Goal: Information Seeking & Learning: Learn about a topic

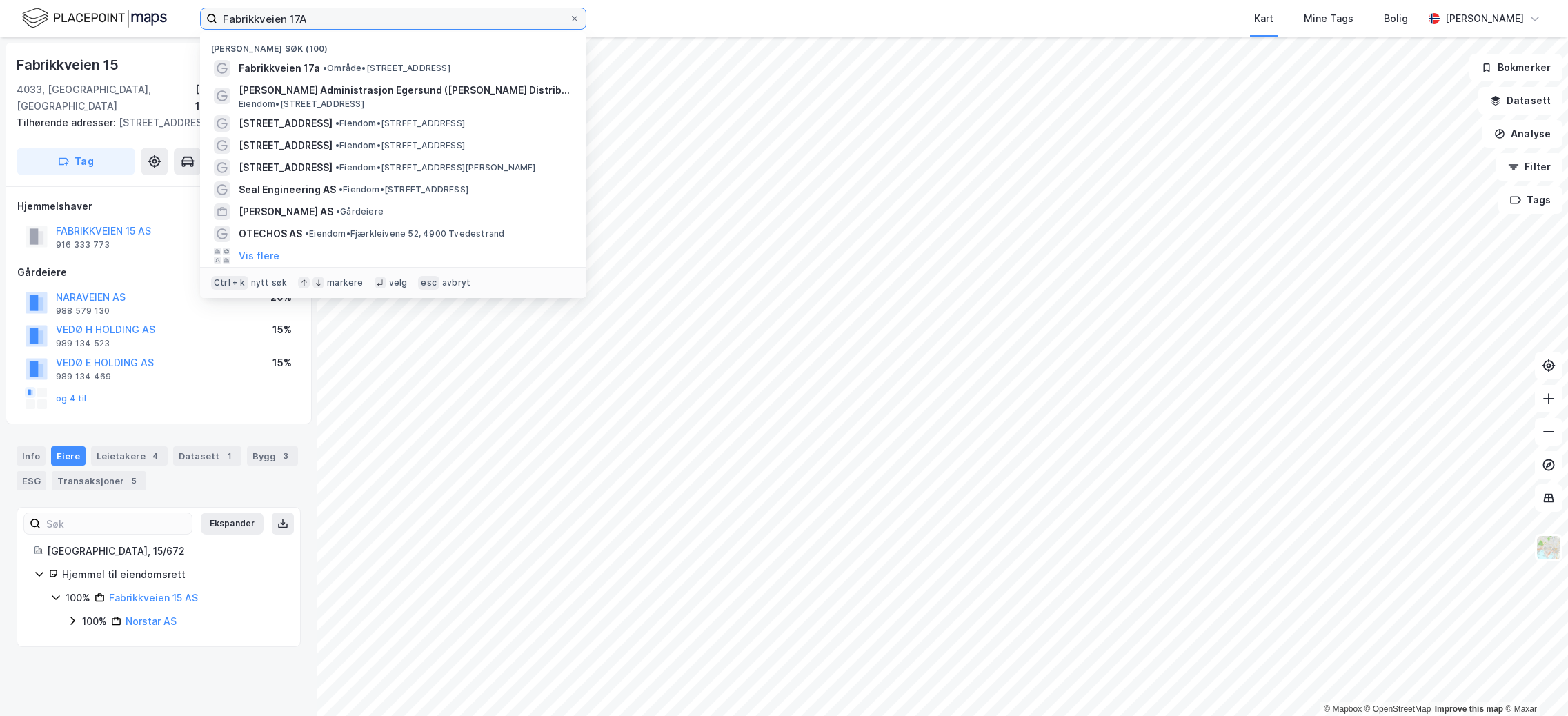
drag, startPoint x: 356, startPoint y: 17, endPoint x: -103, endPoint y: -4, distance: 459.5
click at [0, 0] on html "Fabrikkveien 17A Nylige søk (100) Fabrikkveien 17a • Område • [STREET_ADDRESS] …" at bounding box center [784, 358] width 1568 height 716
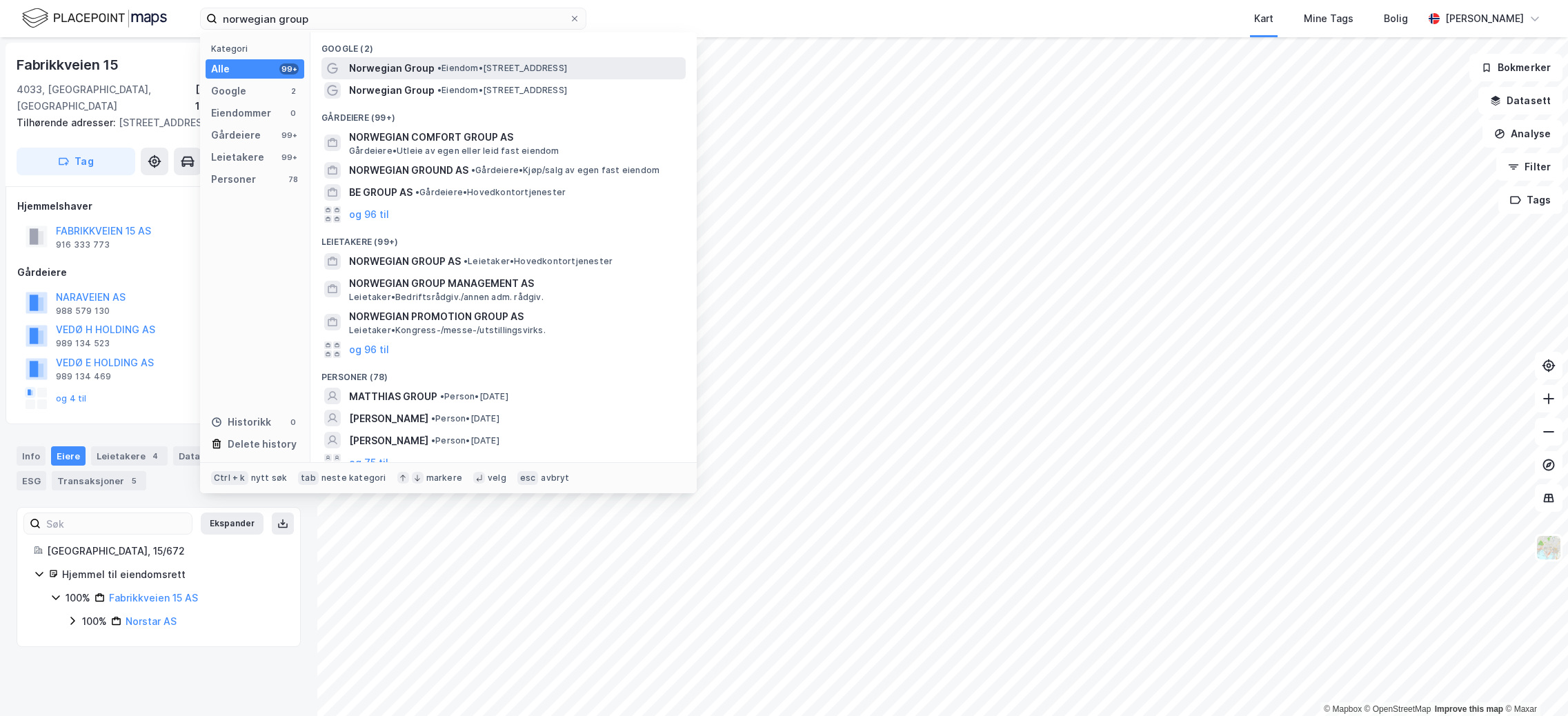
click at [393, 68] on span "Norwegian Group" at bounding box center [392, 68] width 86 height 17
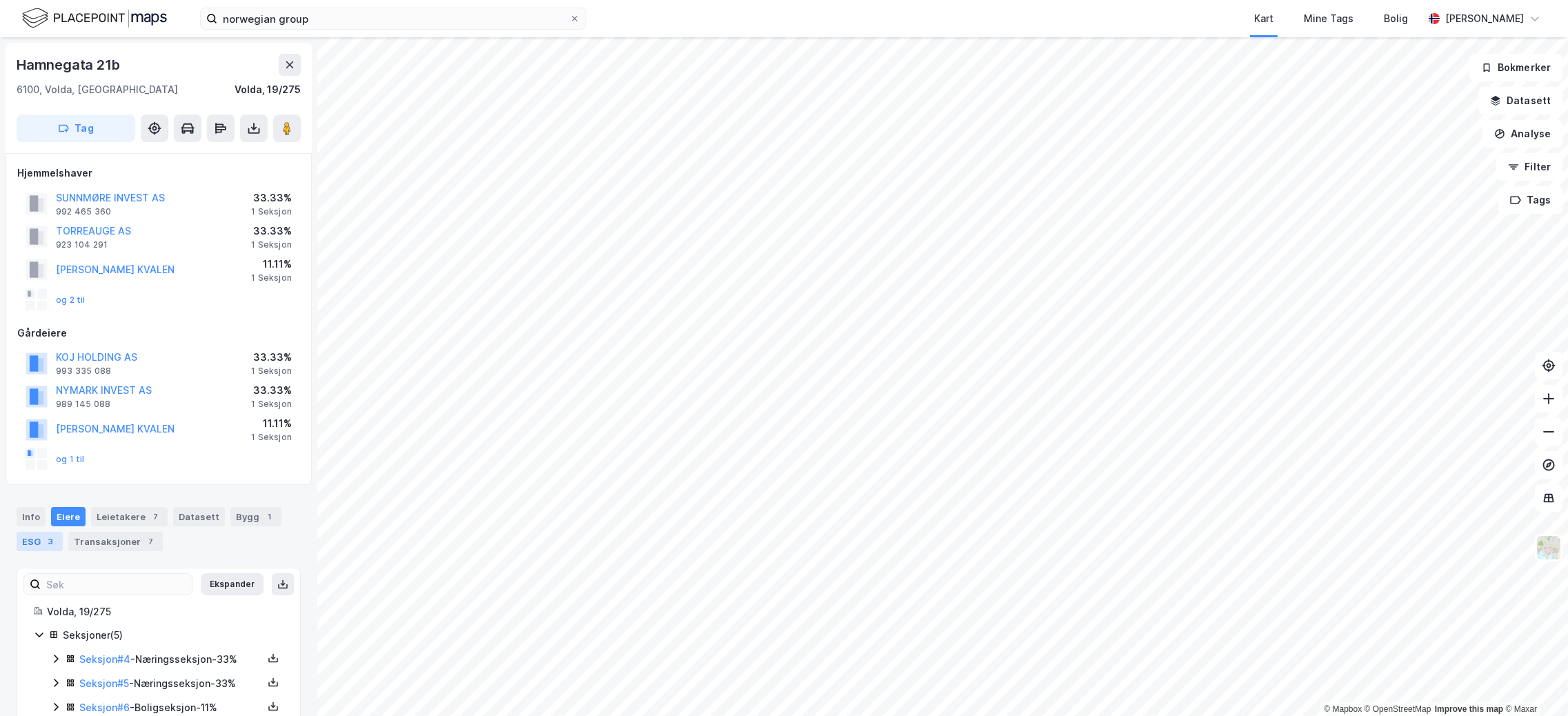
click at [39, 540] on div "ESG 3" at bounding box center [40, 541] width 46 height 19
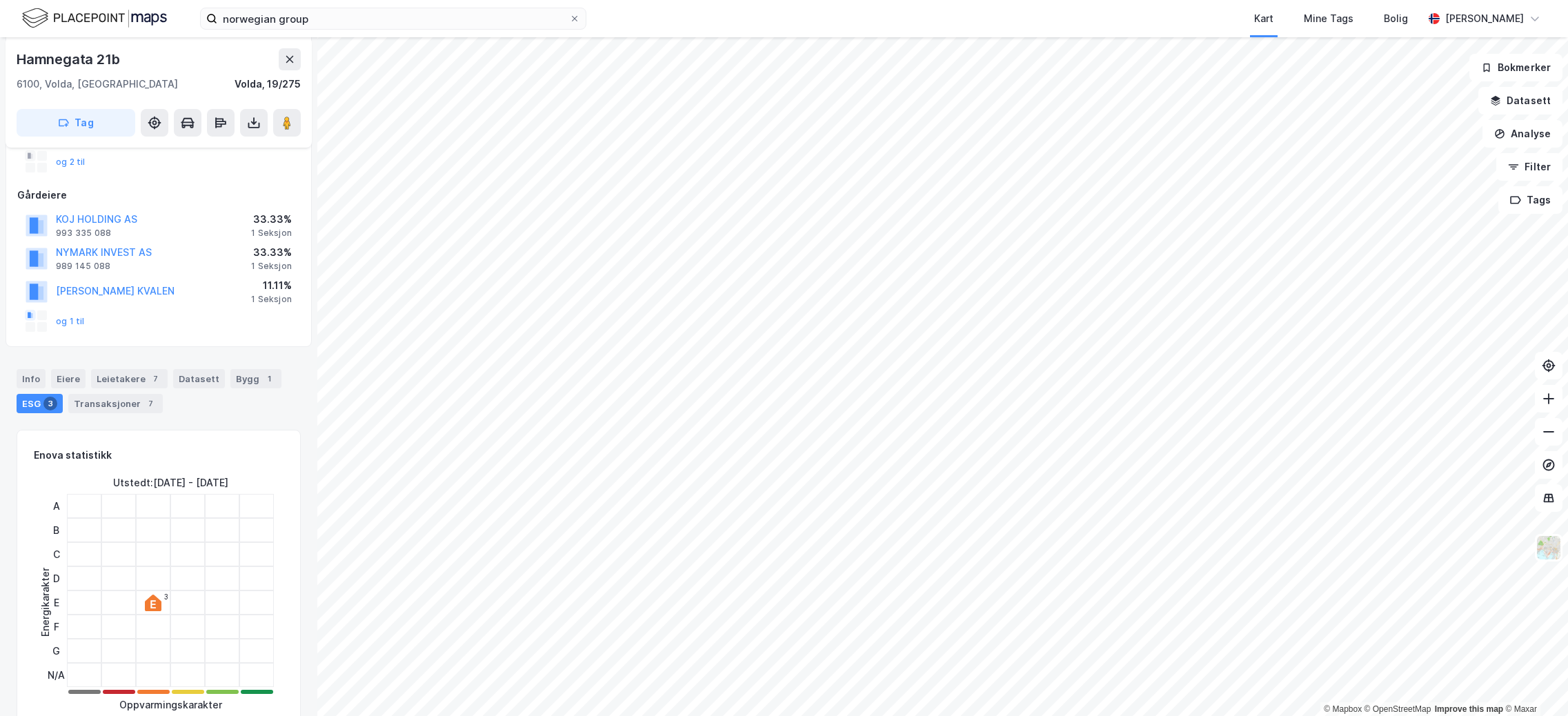
scroll to position [276, 0]
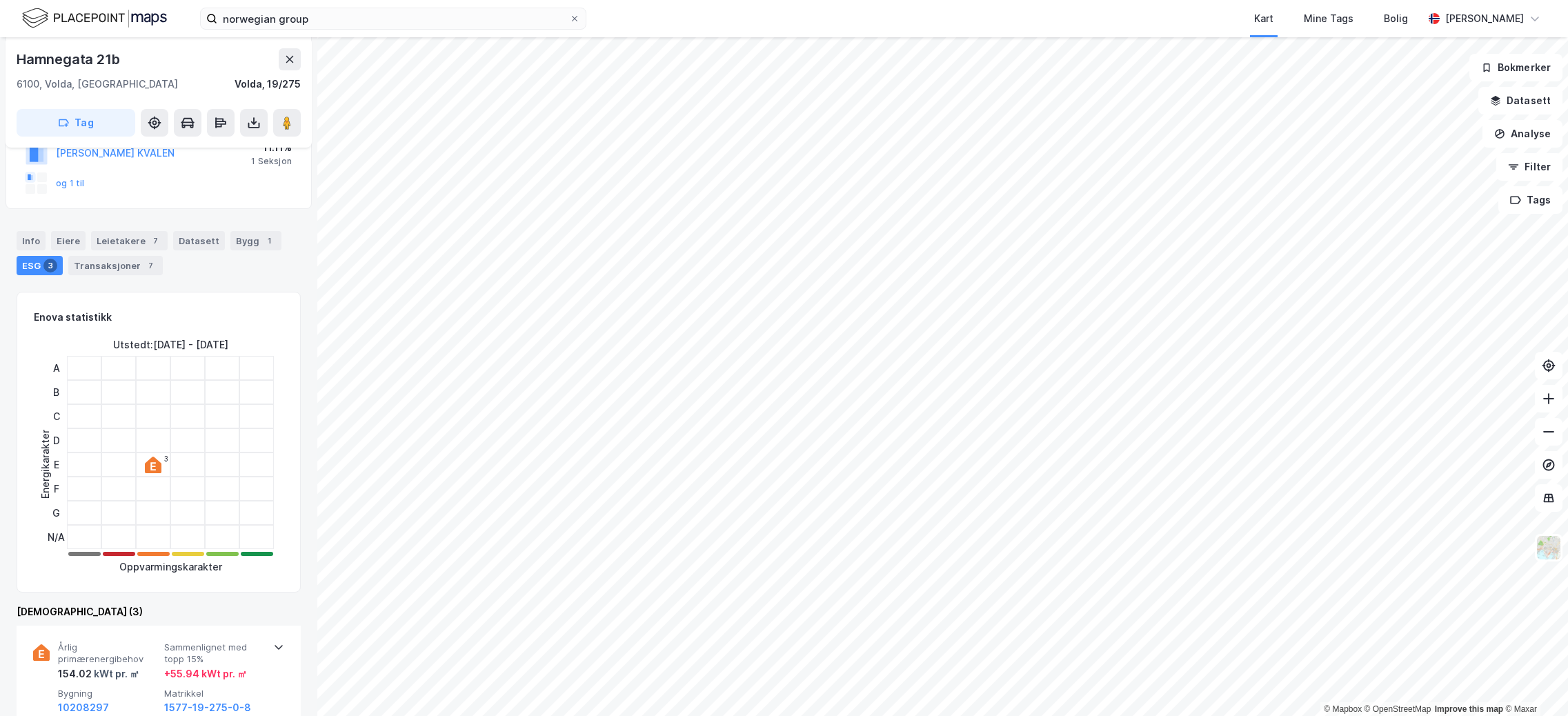
click at [161, 473] on div "3" at bounding box center [153, 465] width 35 height 24
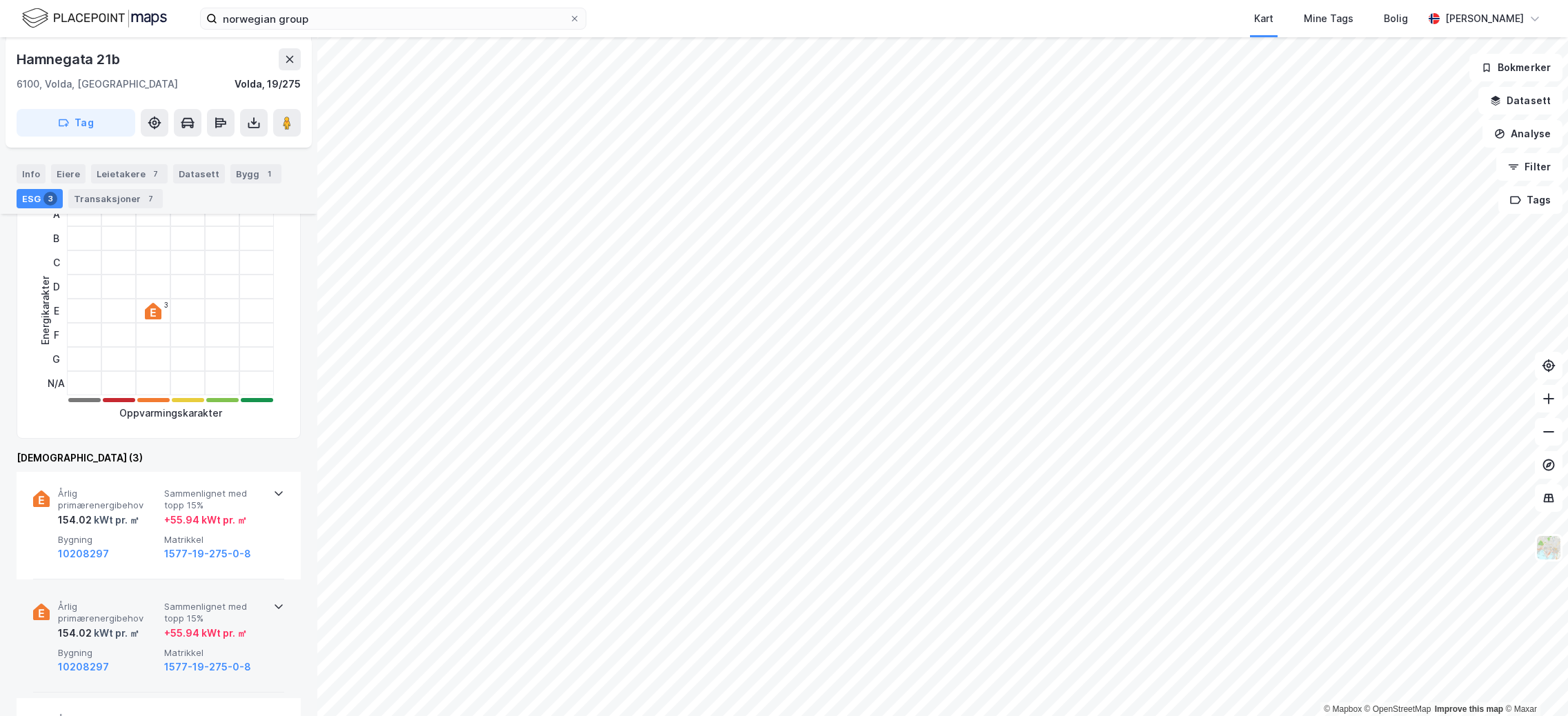
scroll to position [483, 0]
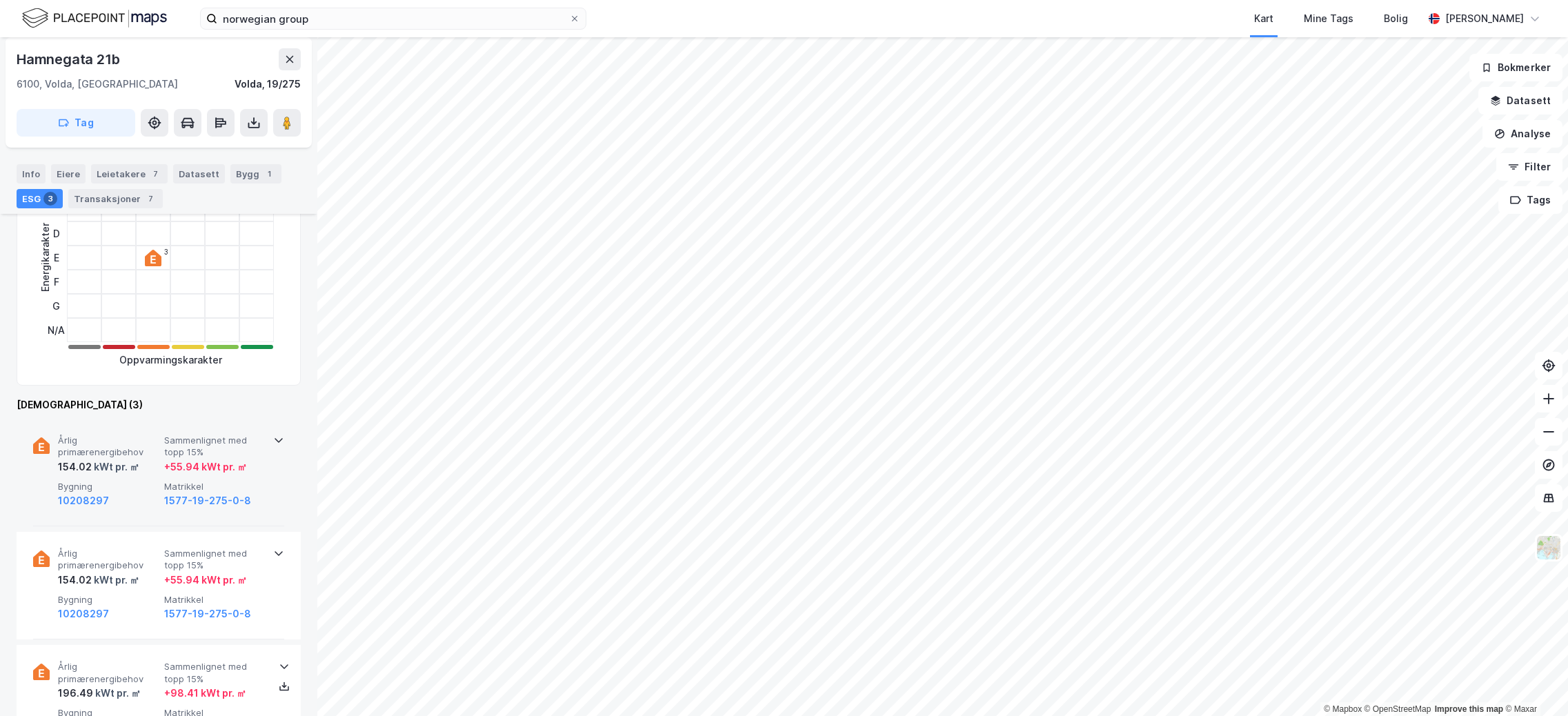
click at [117, 448] on span "Årlig primærenergibehov" at bounding box center [109, 447] width 101 height 24
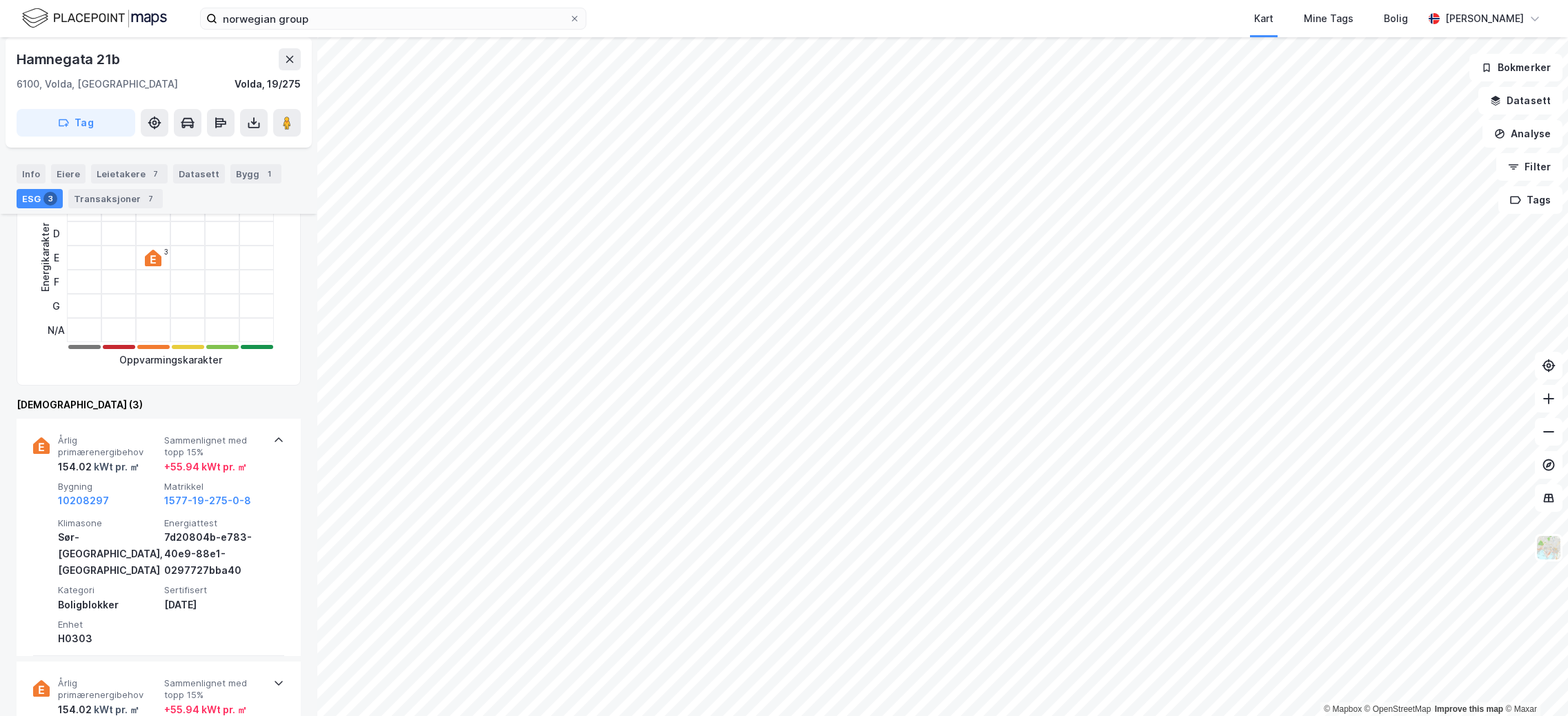
click at [821, 23] on div "Kart Mine Tags Bolig" at bounding box center [1038, 19] width 770 height 37
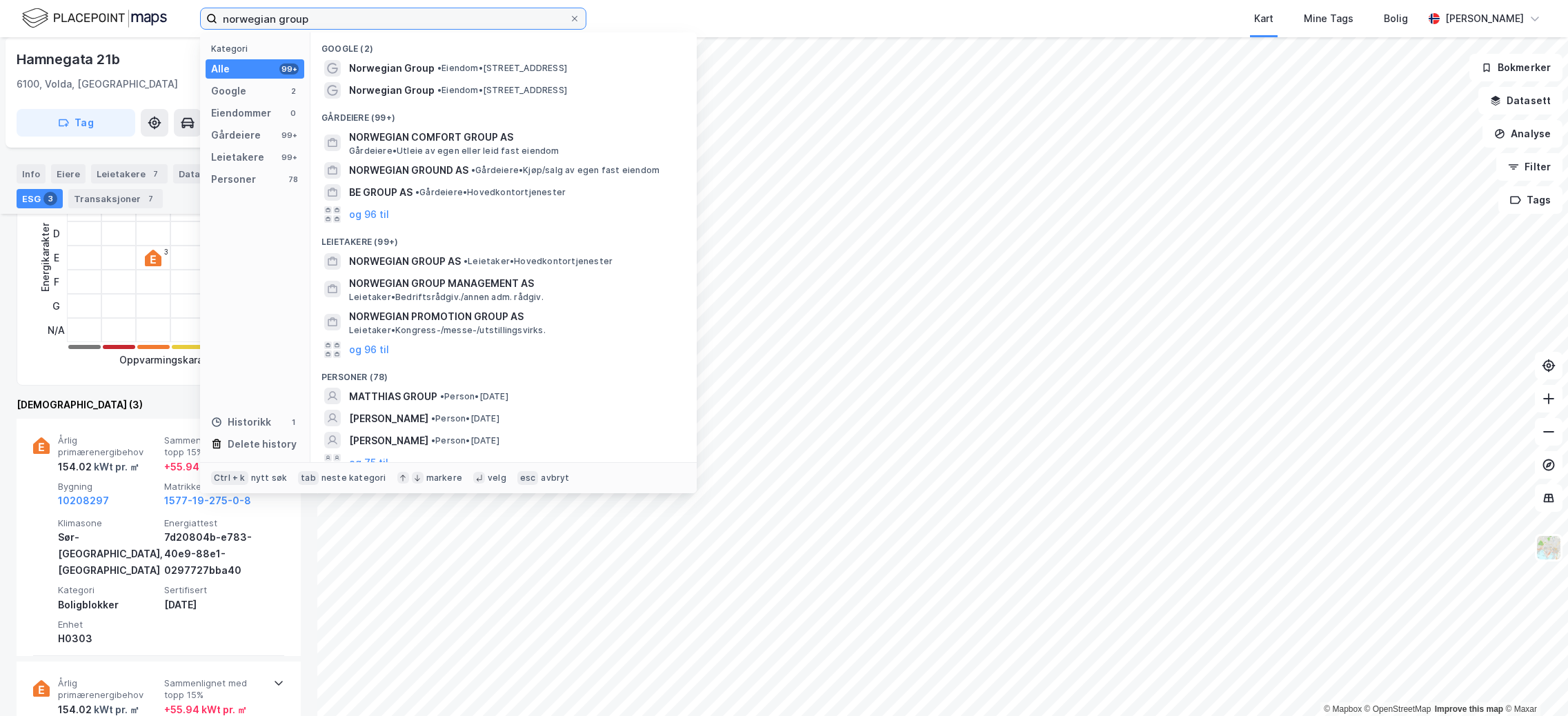
drag, startPoint x: 378, startPoint y: 17, endPoint x: 61, endPoint y: -14, distance: 318.5
click at [61, 0] on html "norwegian group Kategori Alle 99+ Google 2 Eiendommer 0 Gårdeiere 99+ Leietaker…" at bounding box center [784, 358] width 1568 height 716
paste input "TECCON AS"
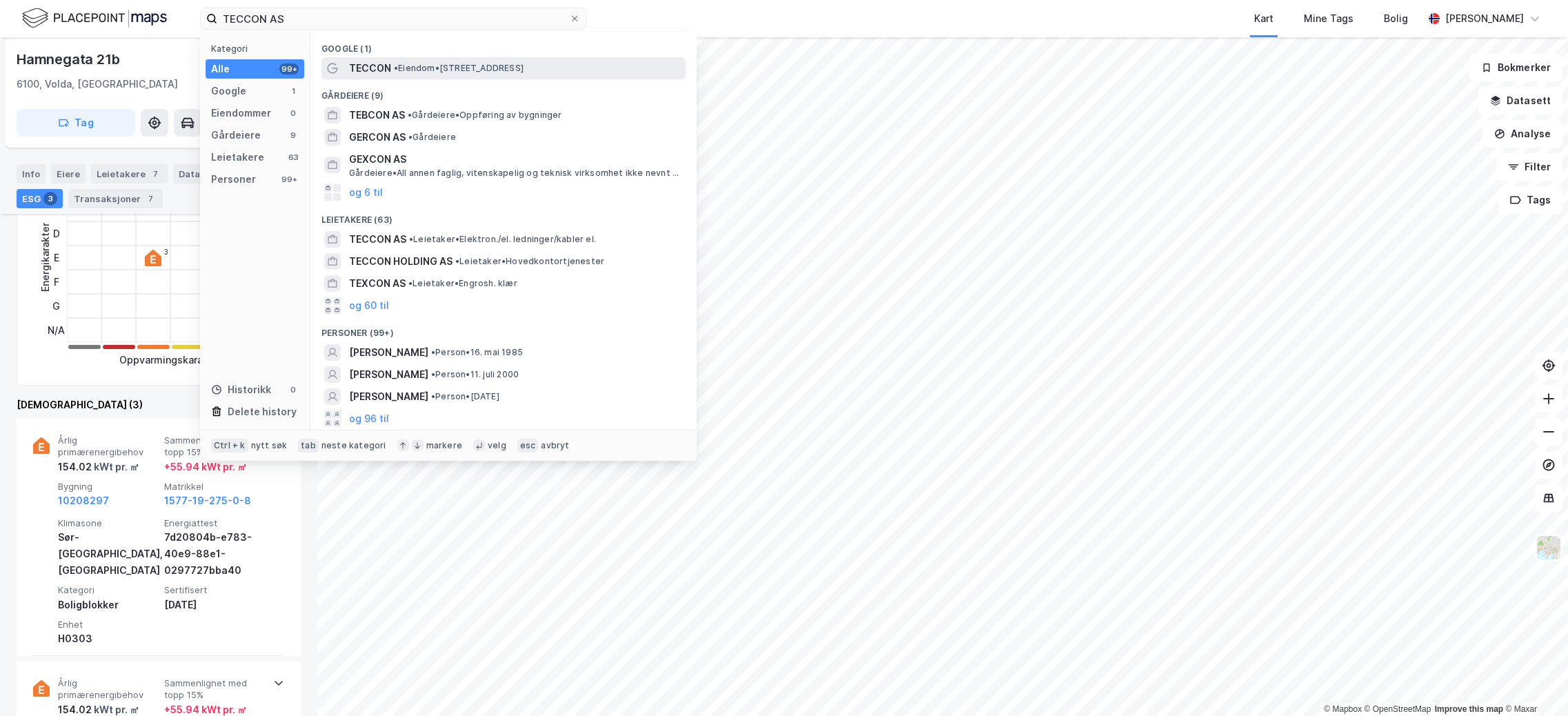
click at [374, 67] on span "TECCON" at bounding box center [370, 68] width 42 height 17
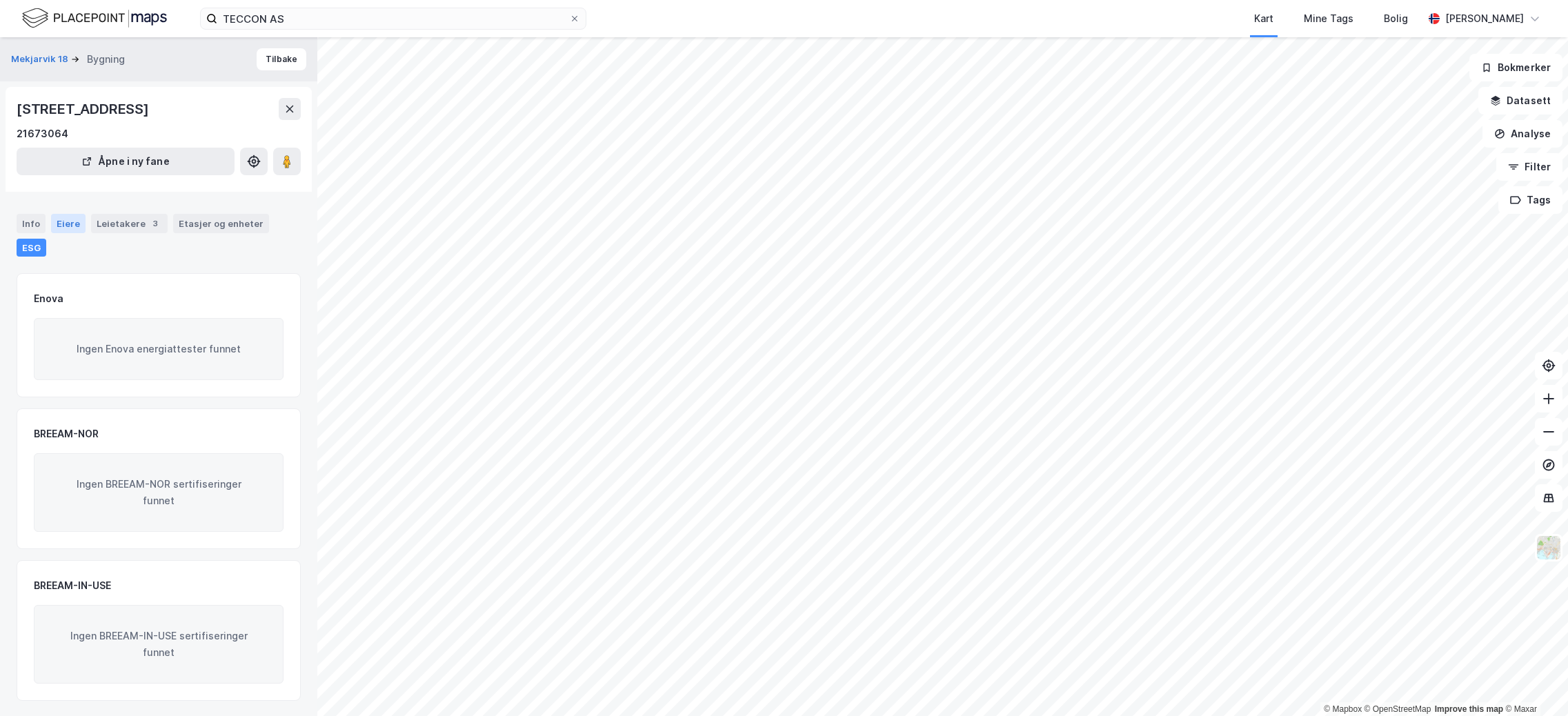
click at [81, 230] on div "Eiere" at bounding box center [68, 223] width 35 height 19
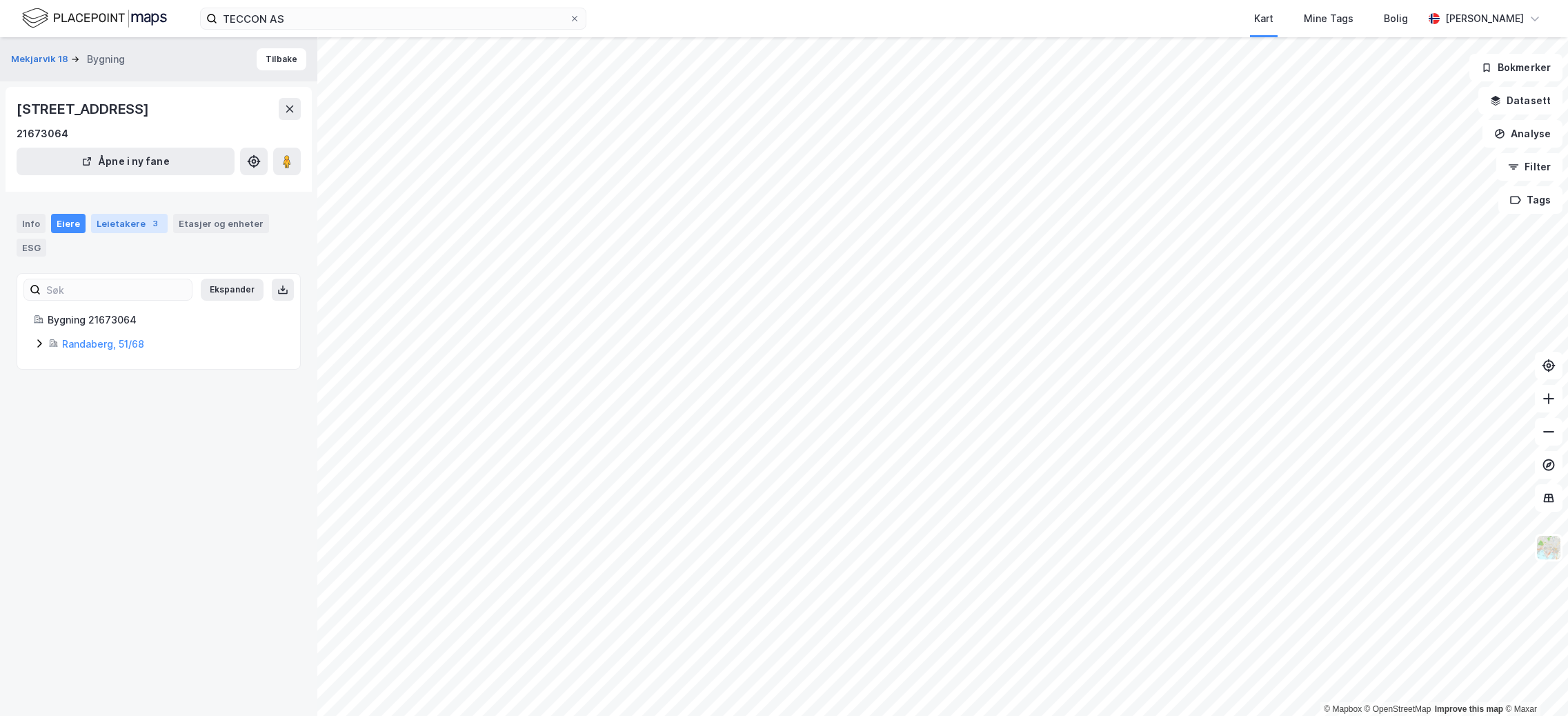
click at [103, 221] on div "Leietakere 3" at bounding box center [130, 223] width 76 height 19
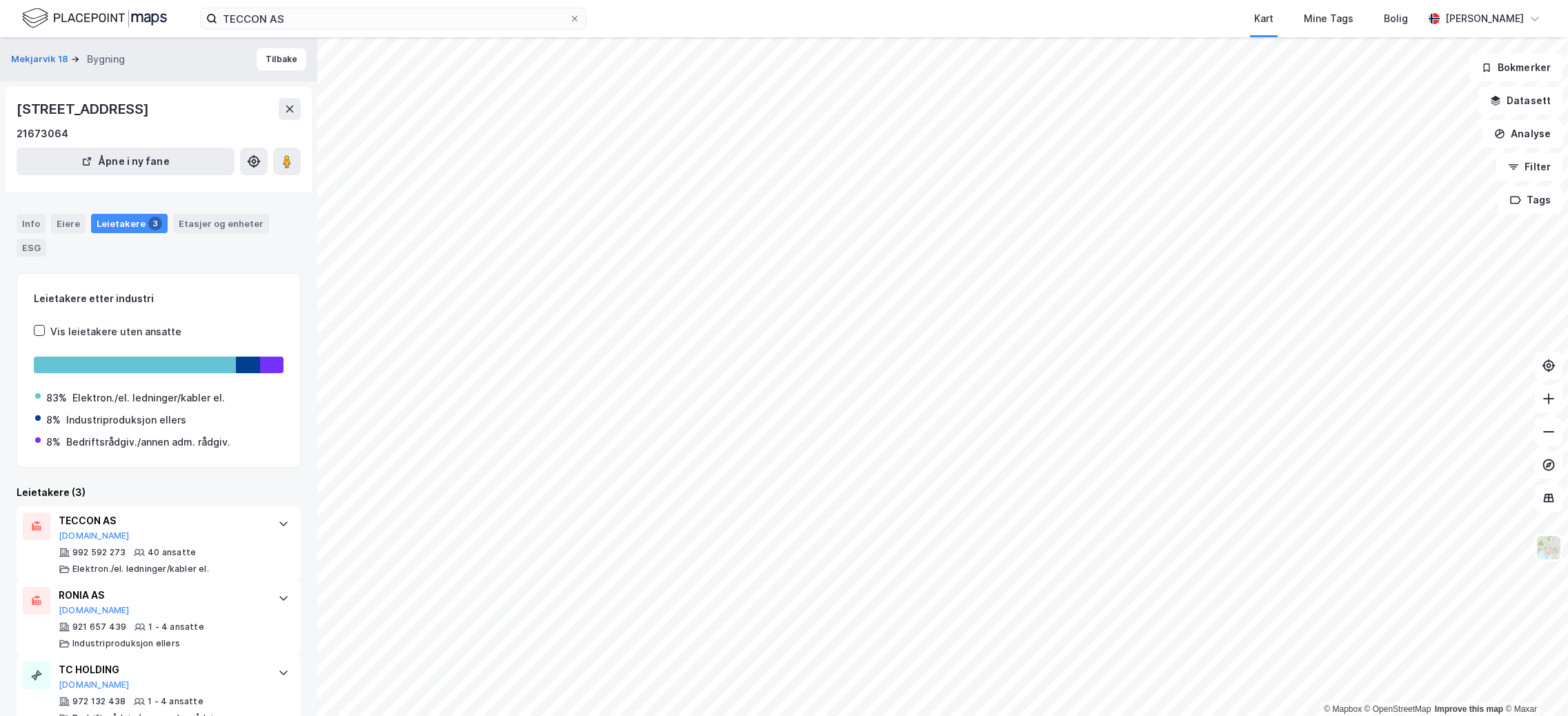
click at [86, 226] on div "Info Eiere Leietakere 3 Etasjer og enheter ESG" at bounding box center [158, 235] width 284 height 42
click at [79, 226] on div "Eiere" at bounding box center [68, 223] width 35 height 19
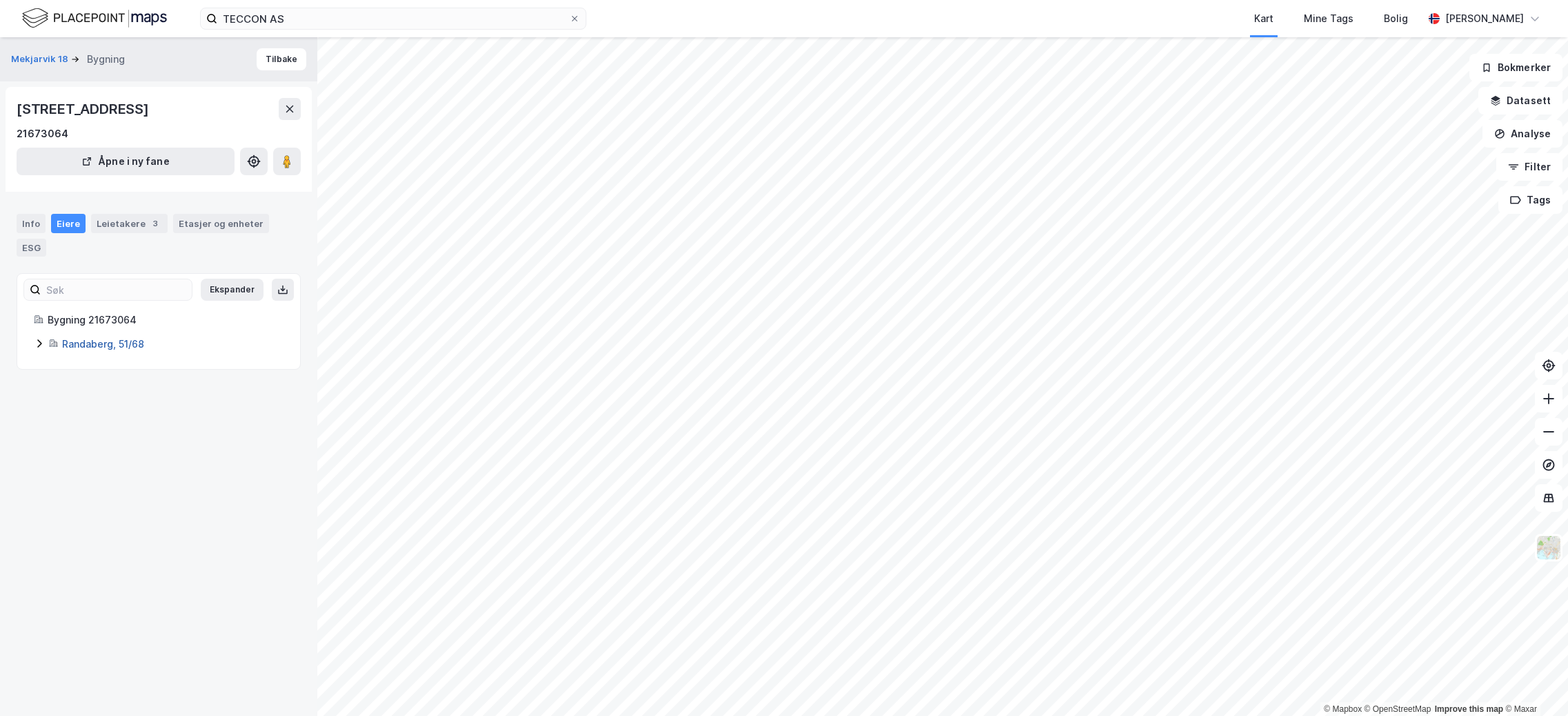
click at [114, 343] on link "Randaberg, 51/68" at bounding box center [103, 344] width 82 height 12
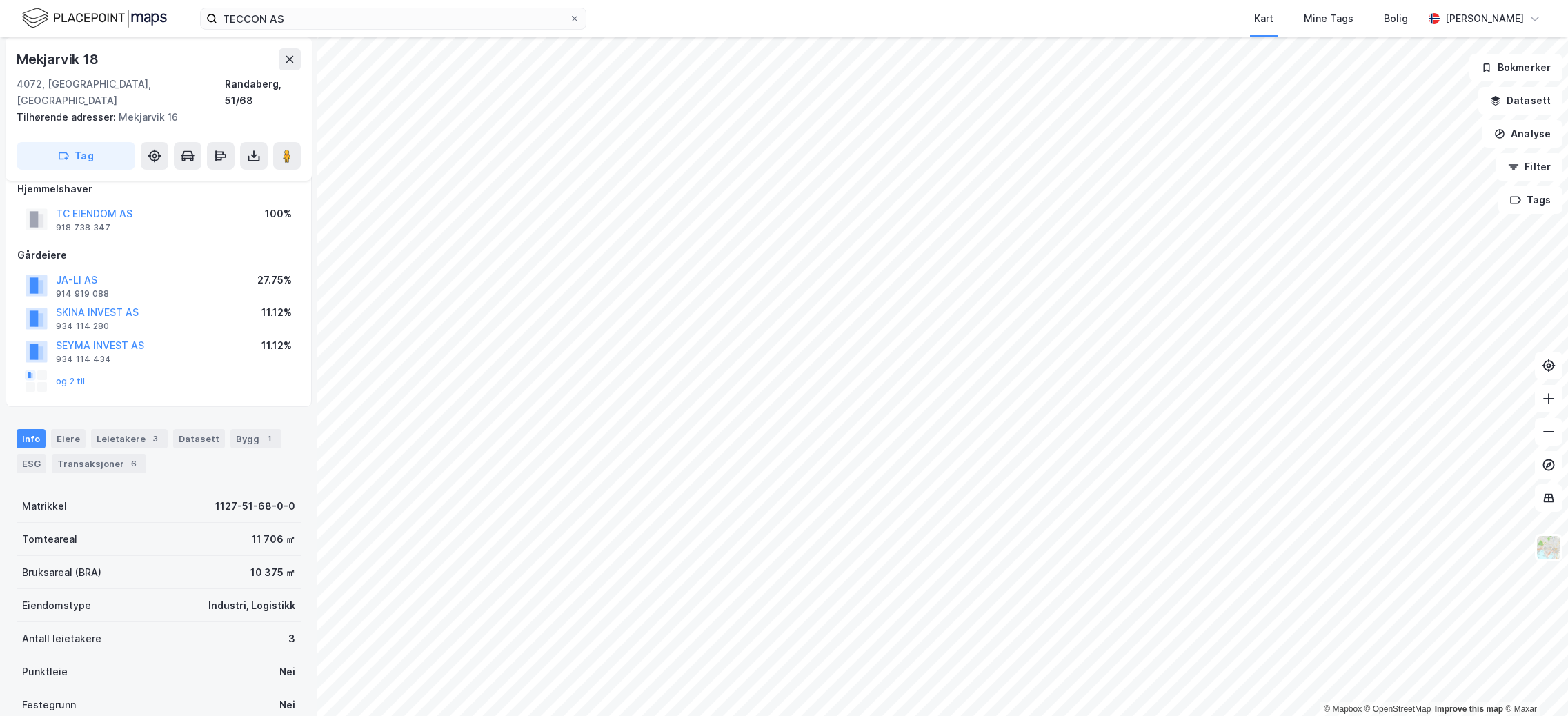
scroll to position [7, 0]
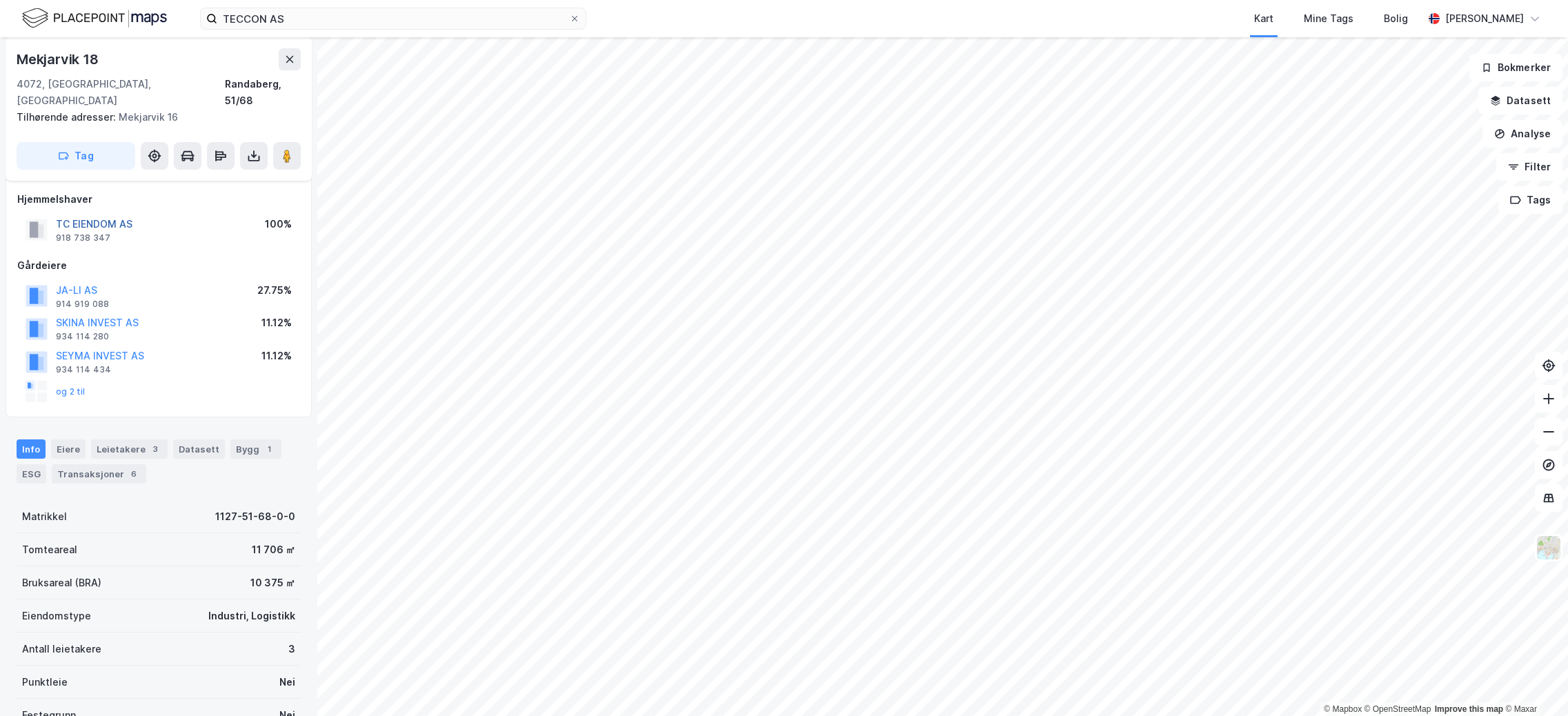
click at [0, 0] on button "TC EIENDOM AS" at bounding box center [0, 0] width 0 height 0
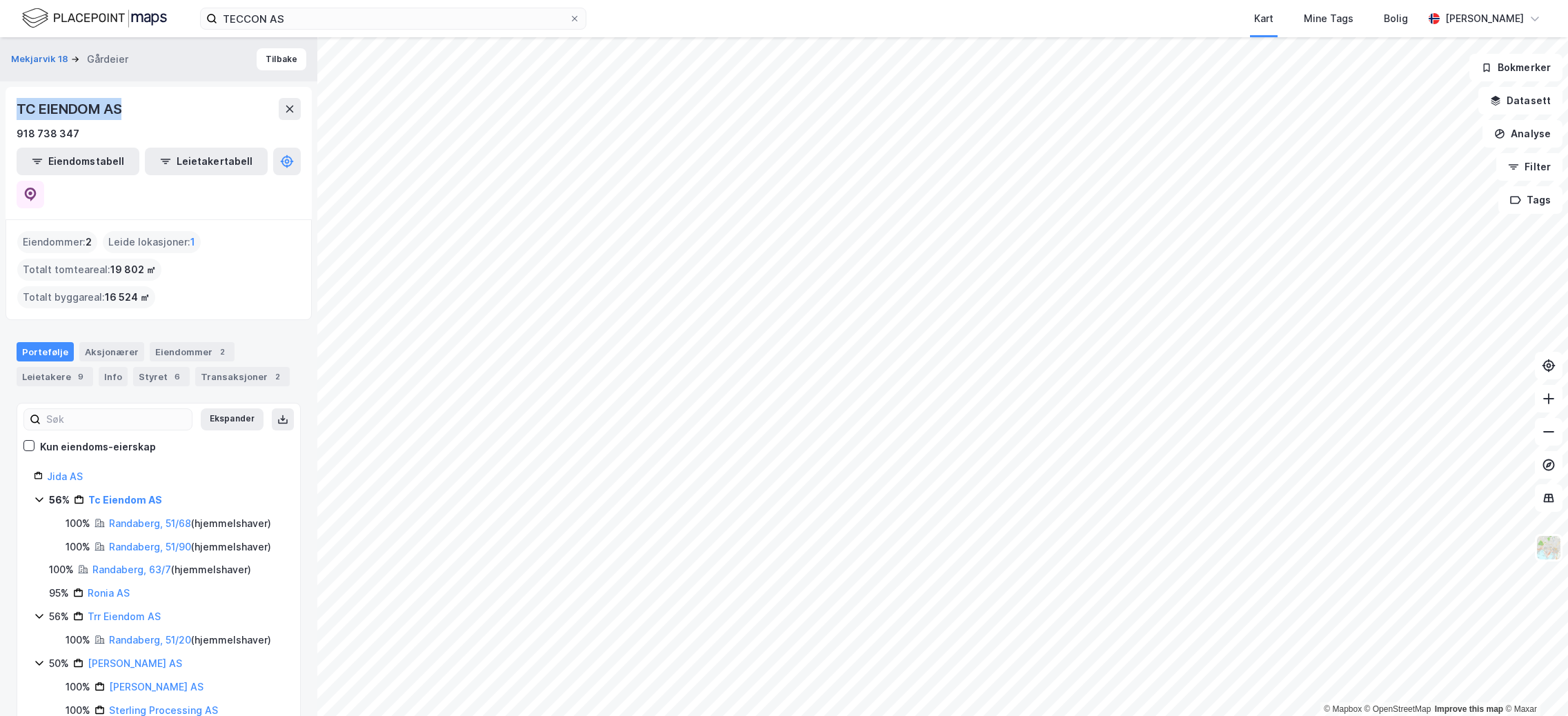
drag, startPoint x: 130, startPoint y: 113, endPoint x: 5, endPoint y: 109, distance: 125.1
click at [5, 109] on div "Mekjarvik 18 Gårdeier Tilbake TC EIENDOM AS 918 738 347 Eiendomstabell Leietake…" at bounding box center [158, 376] width 317 height 679
copy div "TC EIENDOM AS"
click at [301, 4] on div "TECCON AS Kart Mine Tags [PERSON_NAME] [PERSON_NAME]" at bounding box center [784, 19] width 1568 height 37
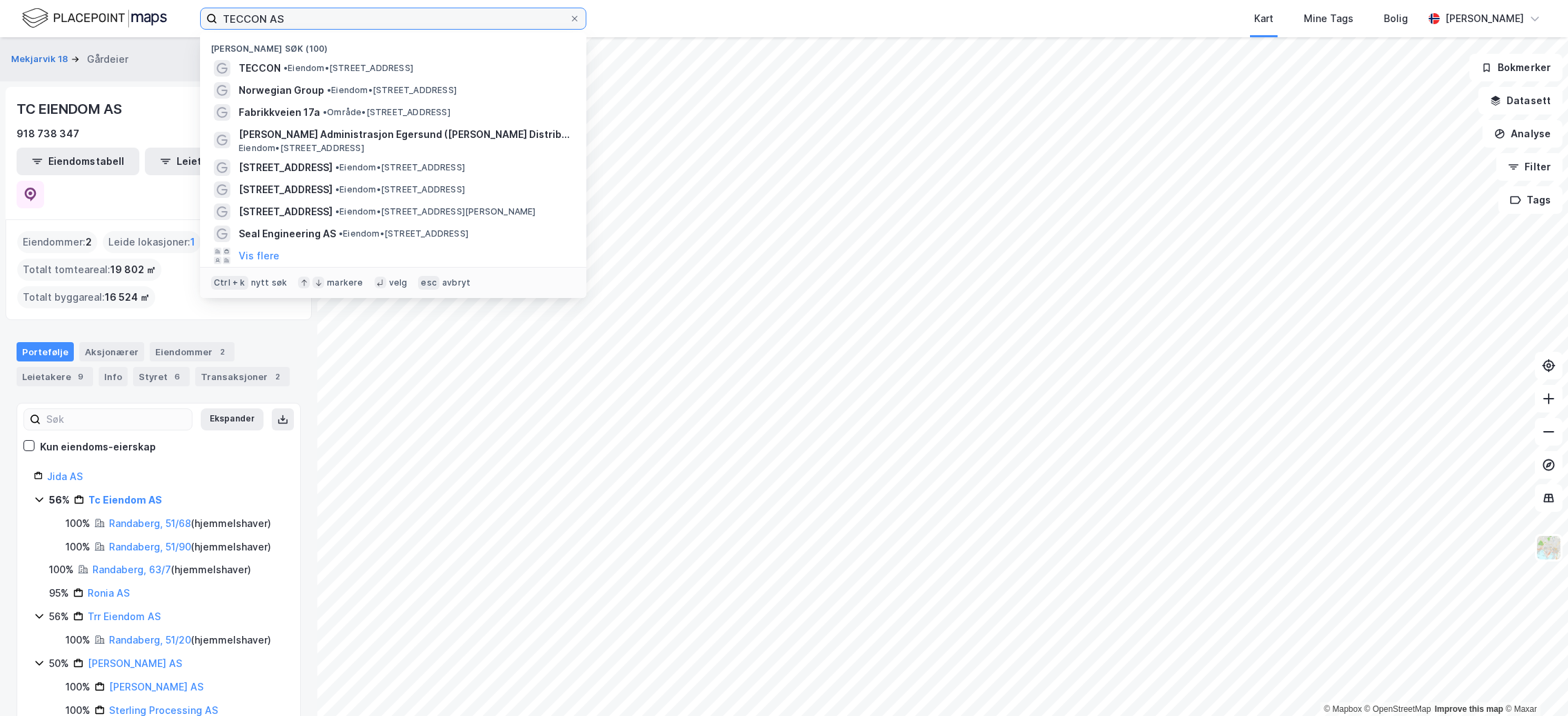
click at [307, 14] on input "TECCON AS" at bounding box center [393, 19] width 352 height 21
drag, startPoint x: 307, startPoint y: 14, endPoint x: 191, endPoint y: 17, distance: 116.0
click at [191, 17] on div "TECCON AS Nylige søk (100) TECCON • Eiendom • [STREET_ADDRESS] Norwegian Group …" at bounding box center [784, 19] width 1568 height 37
paste input "[STREET_ADDRESS]"
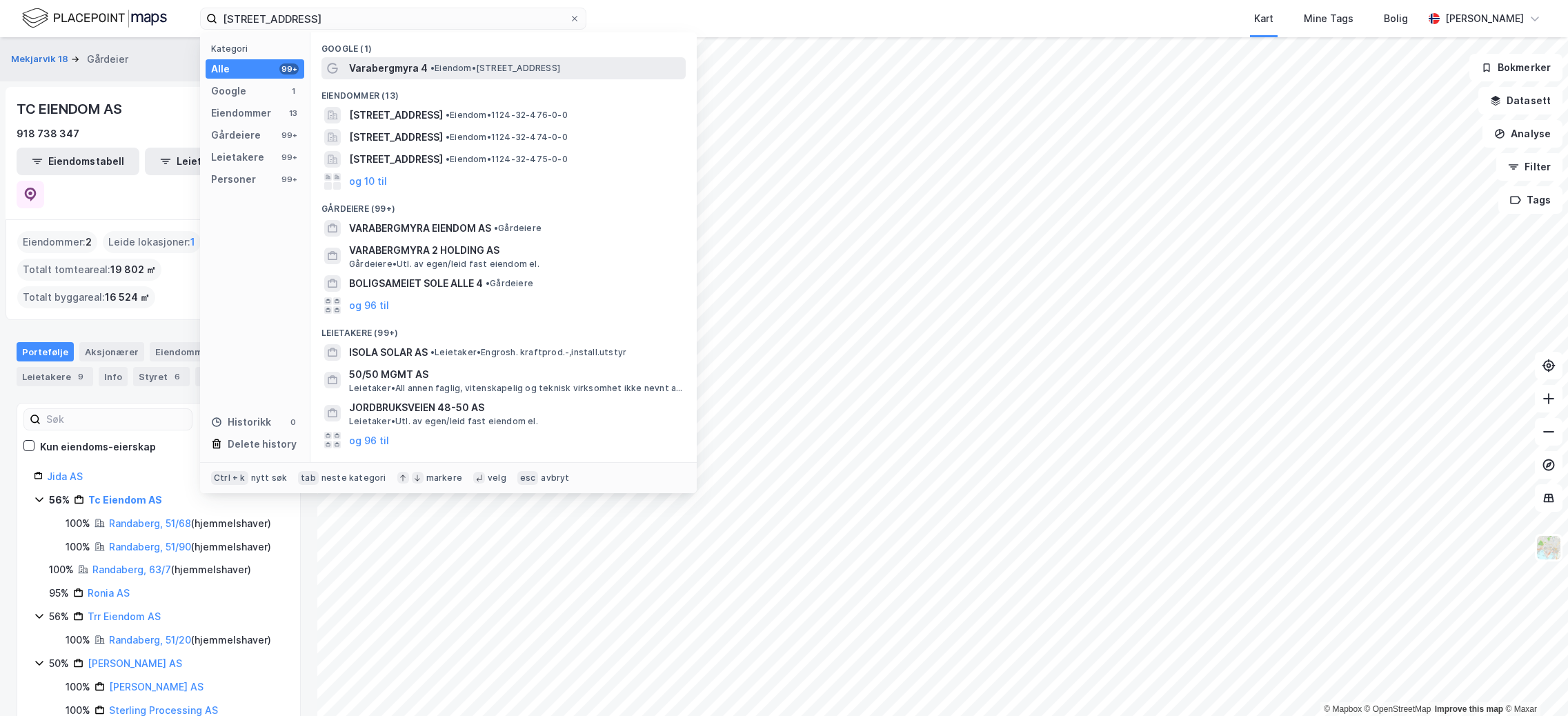
click at [431, 73] on span "•" at bounding box center [433, 68] width 4 height 10
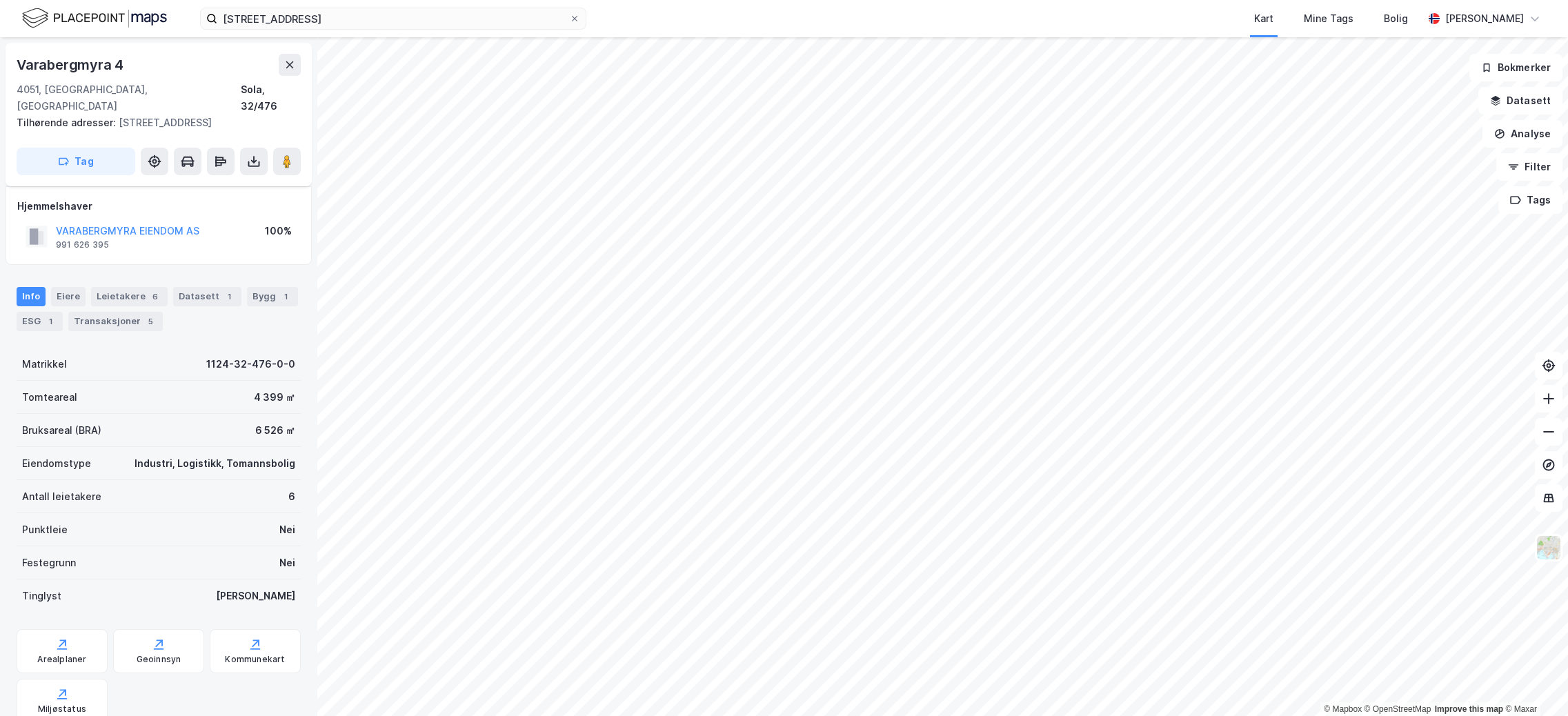
scroll to position [7, 0]
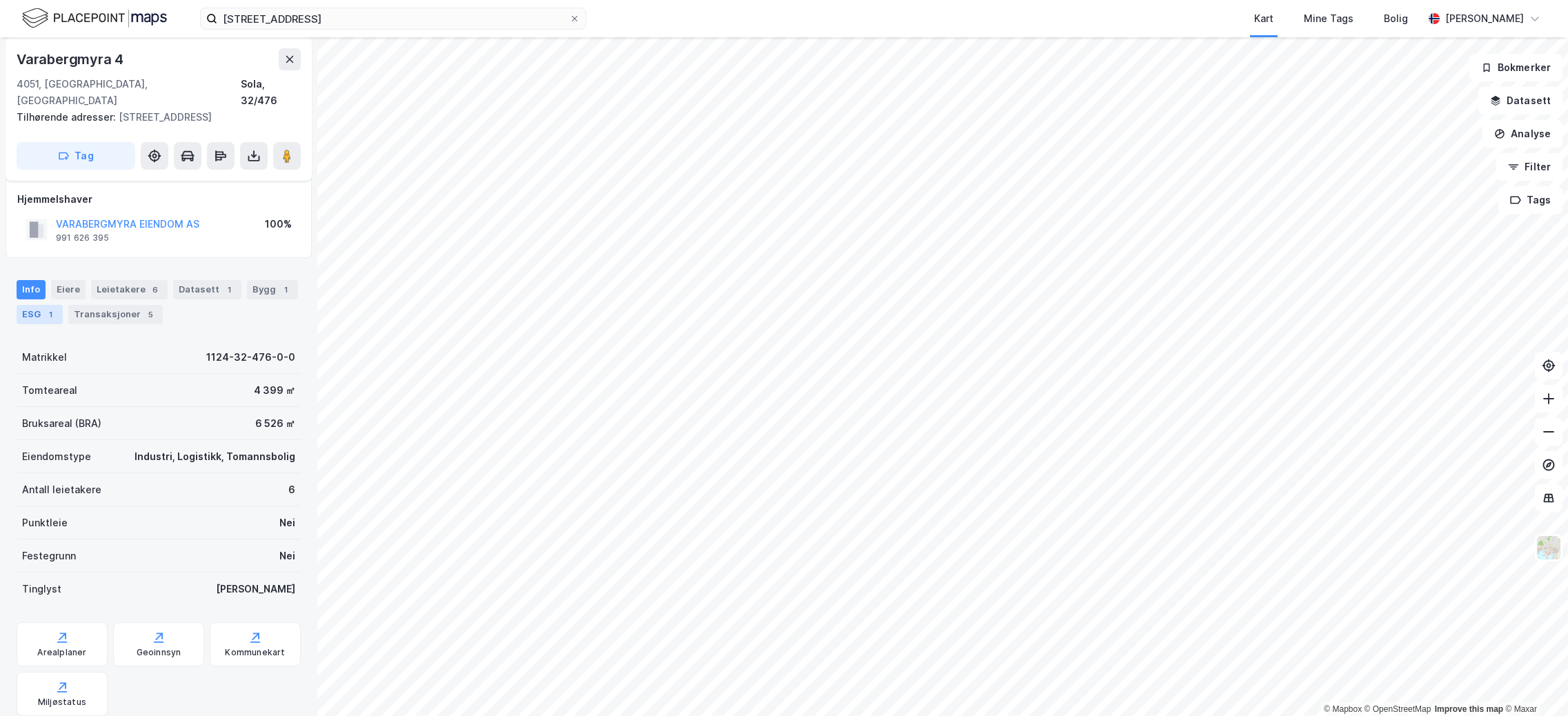
click at [32, 305] on div "ESG 1" at bounding box center [40, 314] width 46 height 19
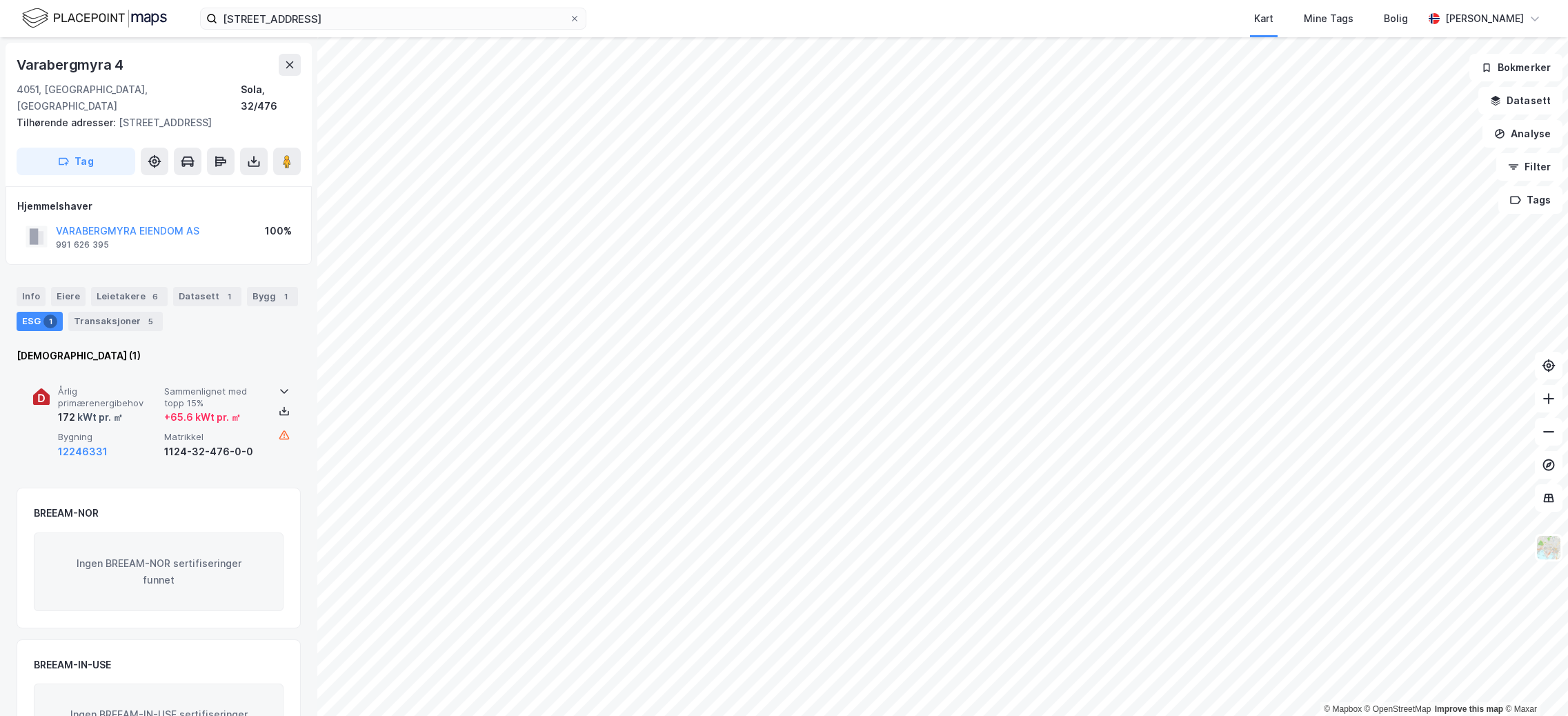
click at [131, 386] on span "Årlig primærenergibehov" at bounding box center [109, 398] width 101 height 24
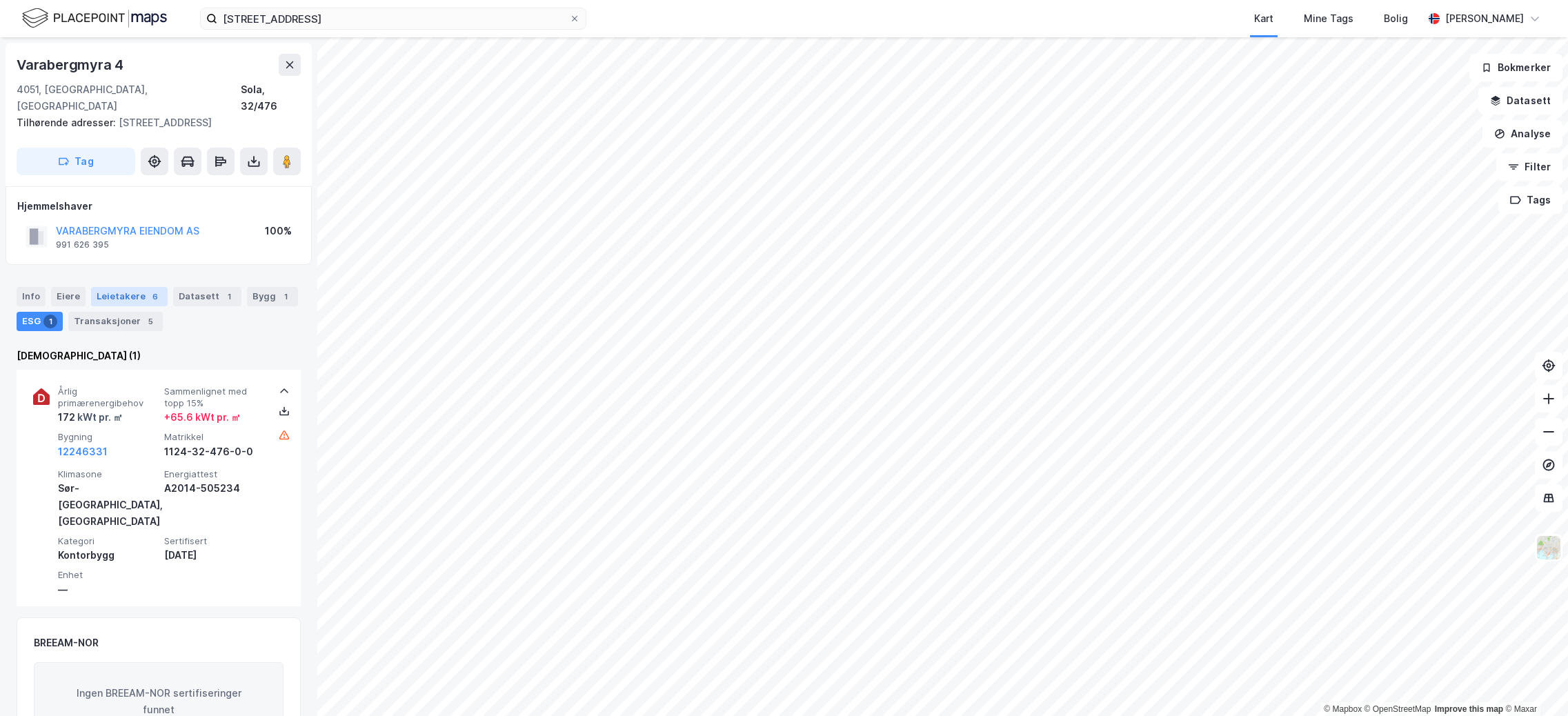
click at [148, 290] on div "6" at bounding box center [155, 296] width 14 height 14
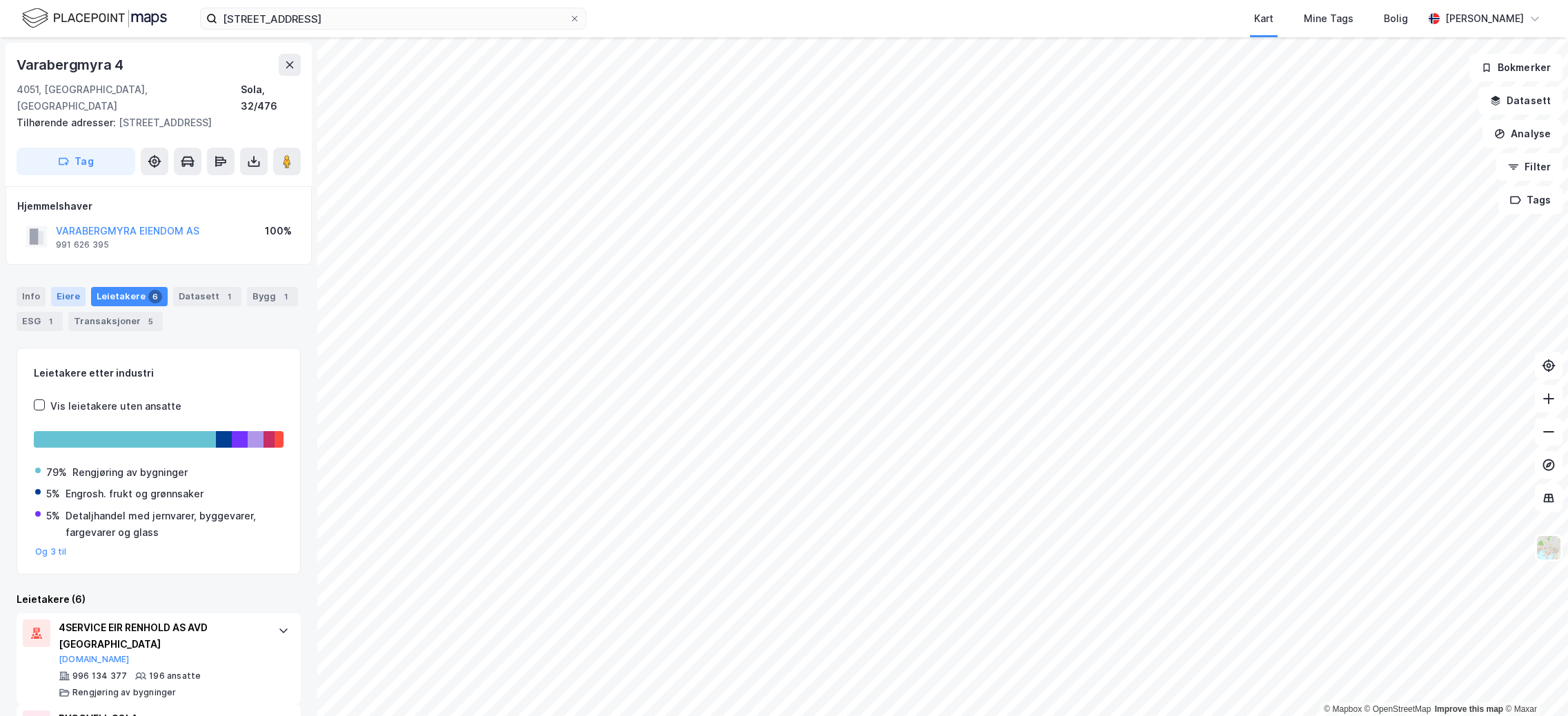
click at [71, 287] on div "Eiere" at bounding box center [68, 296] width 35 height 19
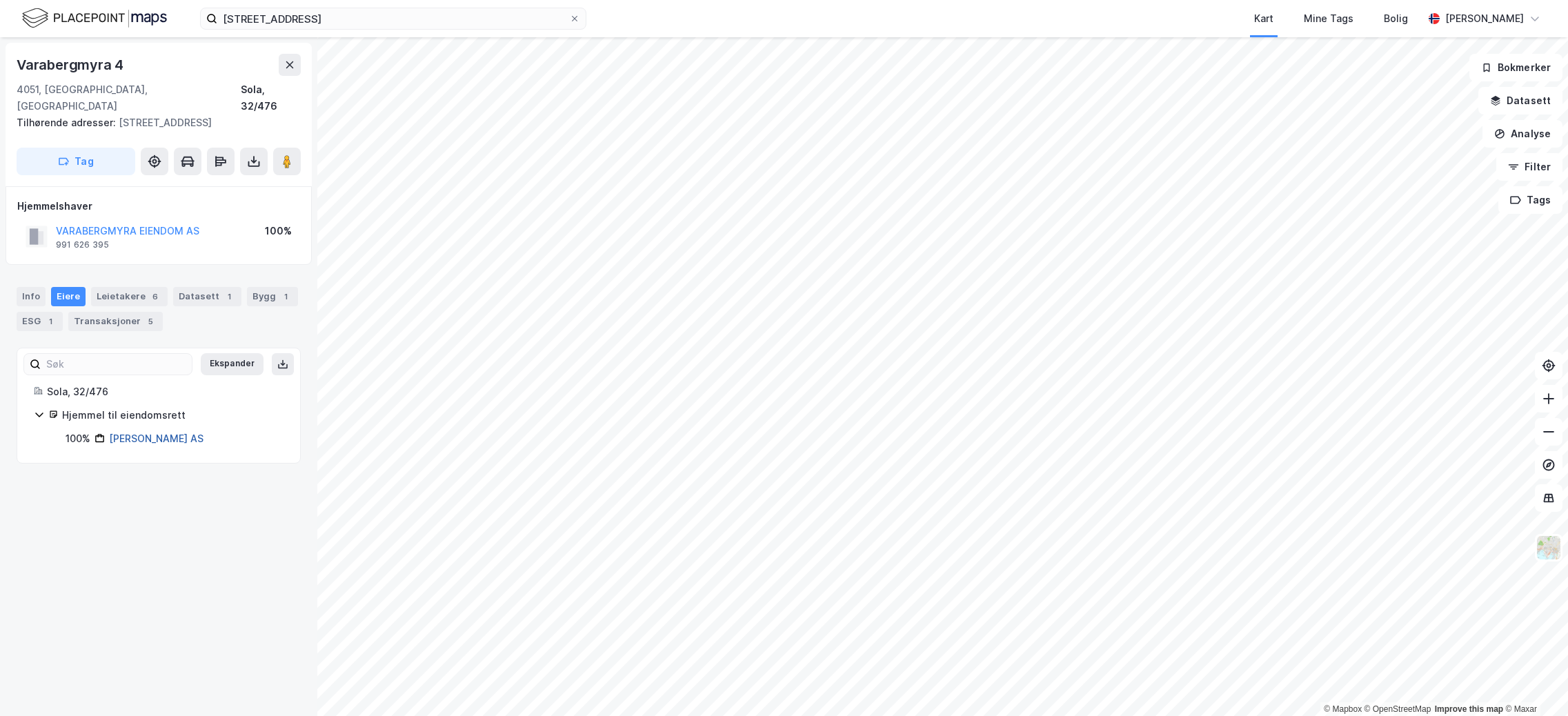
click at [166, 432] on link "[PERSON_NAME] AS" at bounding box center [156, 438] width 94 height 12
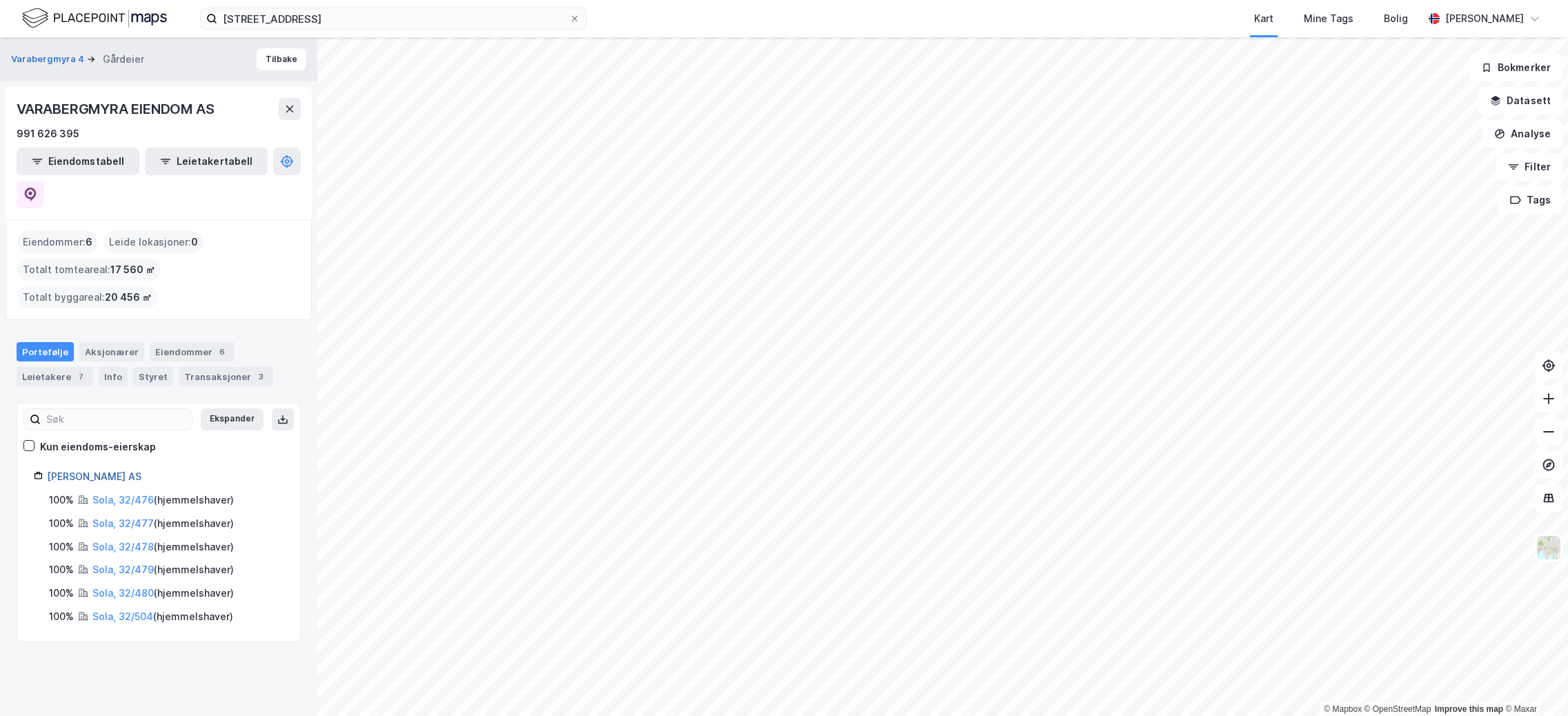
click at [123, 471] on link "[PERSON_NAME] AS" at bounding box center [94, 476] width 94 height 12
click at [37, 188] on icon at bounding box center [31, 194] width 12 height 14
drag, startPoint x: 186, startPoint y: 417, endPoint x: 49, endPoint y: 420, distance: 137.0
click at [49, 468] on div "[PERSON_NAME] AS" at bounding box center [165, 476] width 237 height 17
copy link "[PERSON_NAME] AS"
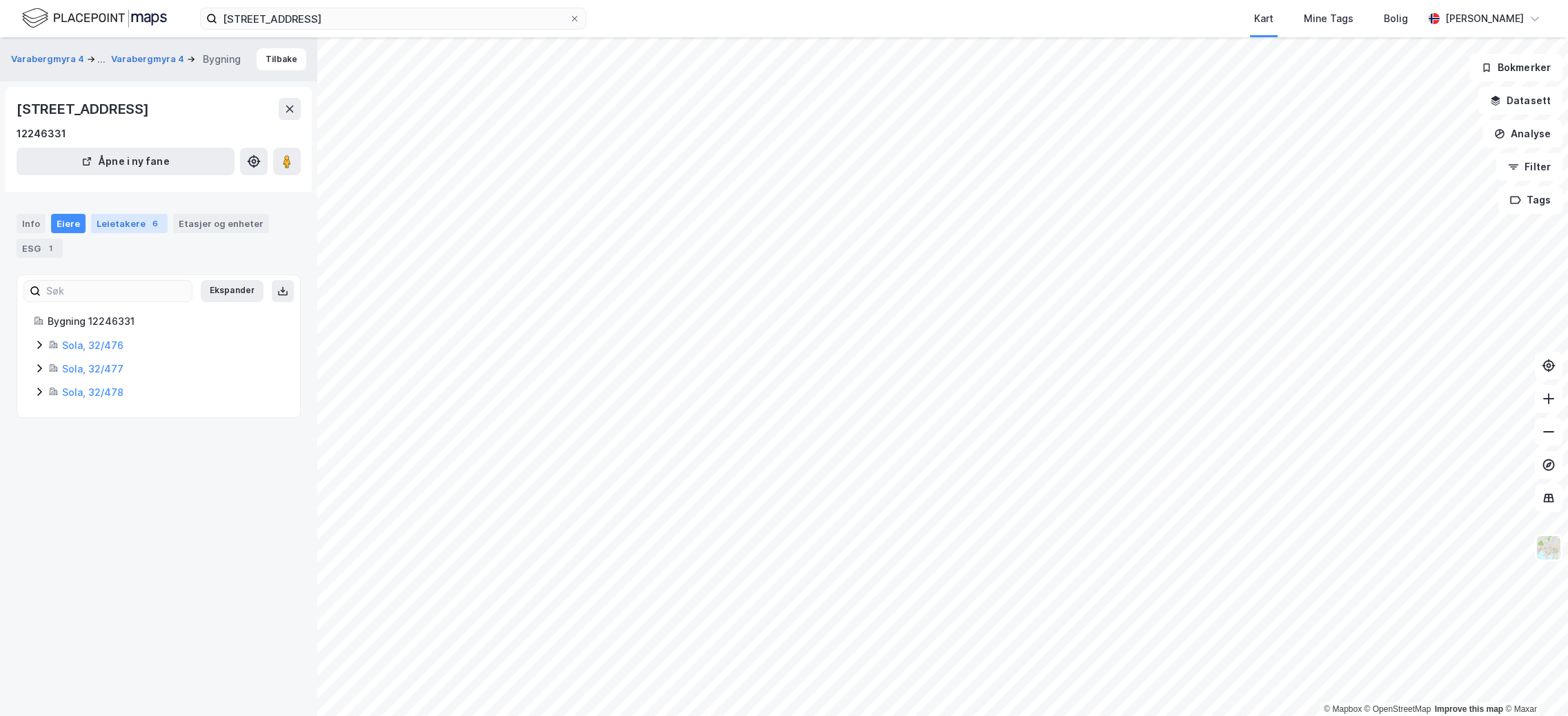
click at [125, 221] on div "Leietakere 6" at bounding box center [130, 223] width 76 height 19
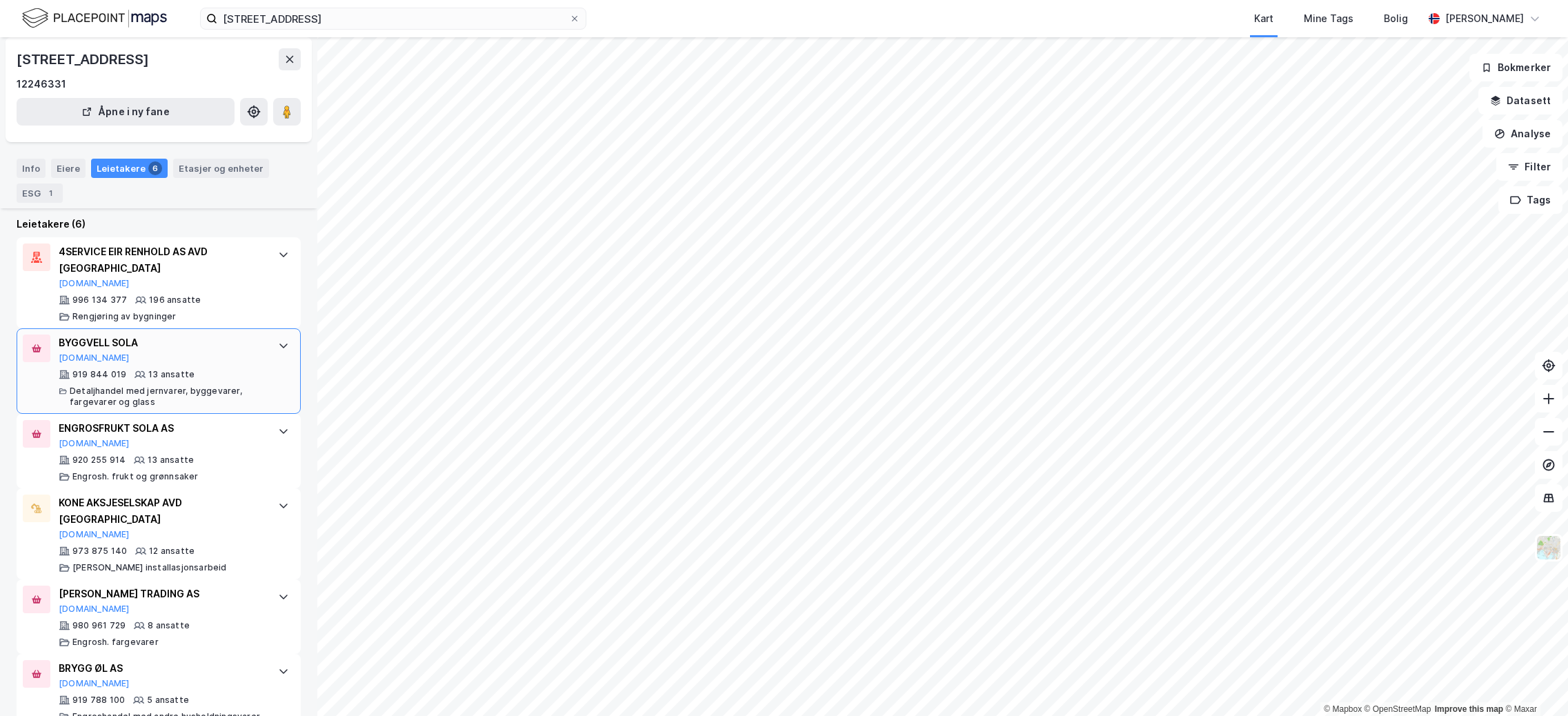
scroll to position [315, 0]
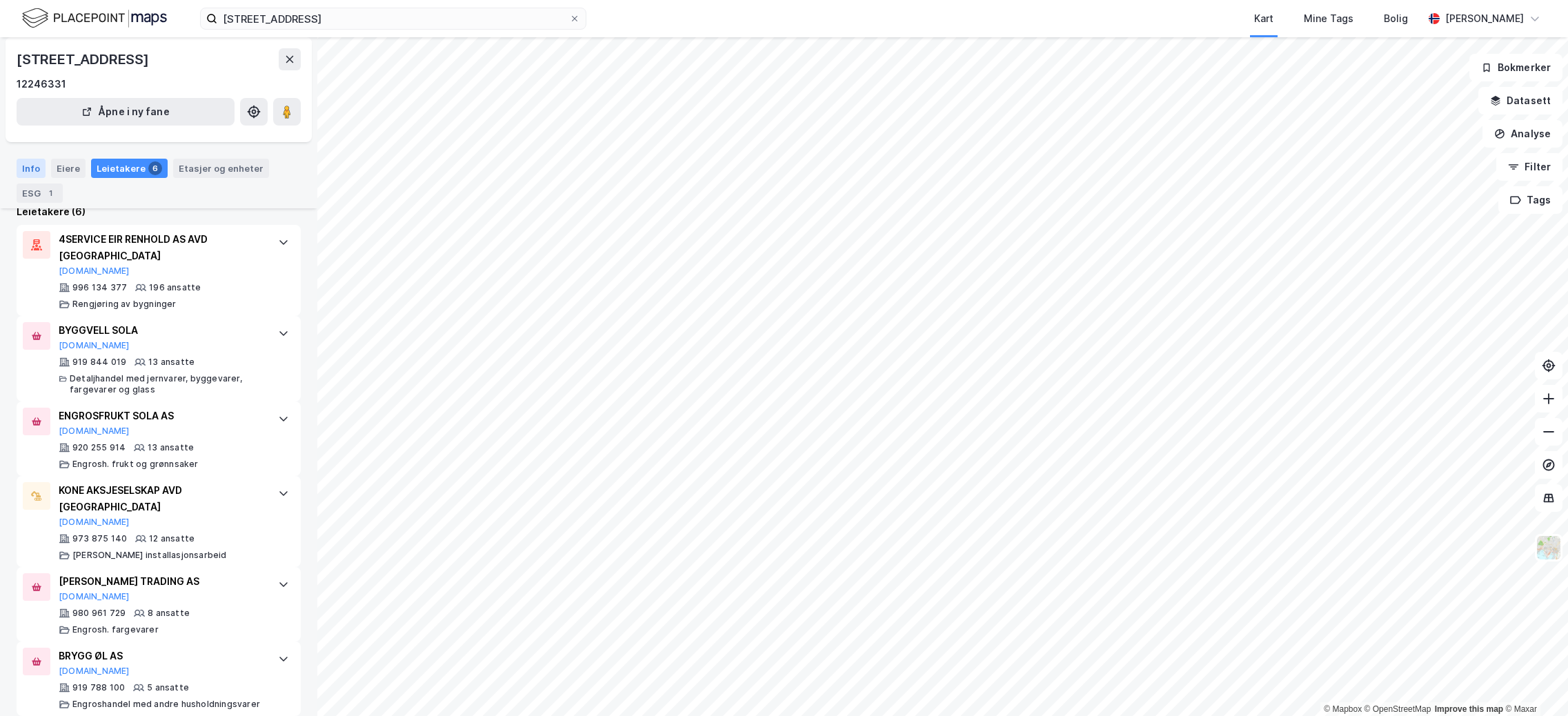
click at [35, 162] on div "Info" at bounding box center [31, 168] width 29 height 19
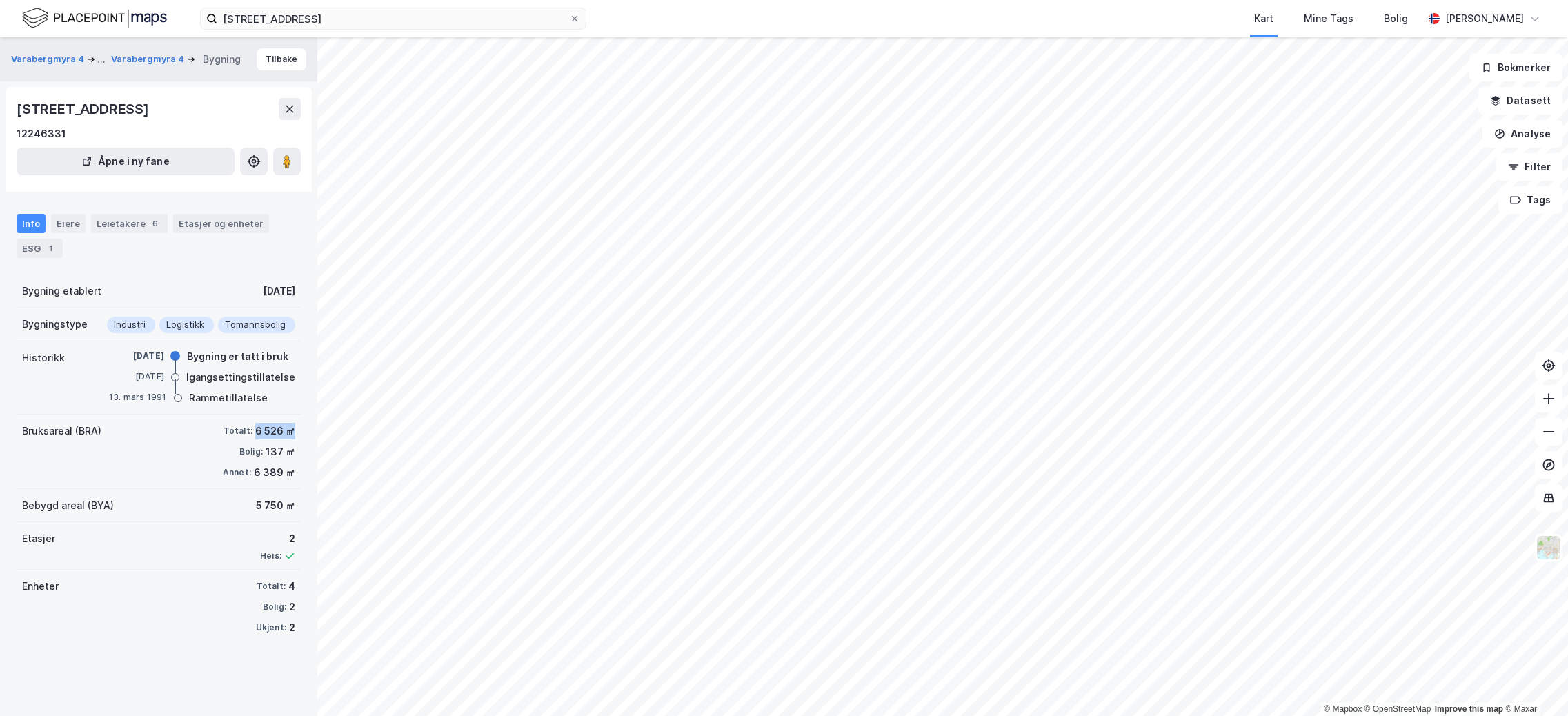
drag, startPoint x: 284, startPoint y: 432, endPoint x: 243, endPoint y: 428, distance: 41.2
click at [243, 428] on div "Totalt: 6 526 ㎡" at bounding box center [259, 430] width 73 height 17
drag, startPoint x: 240, startPoint y: 110, endPoint x: 12, endPoint y: 101, distance: 228.2
click at [12, 101] on div "[STREET_ADDRESS] 12246331 Åpne i ny fane" at bounding box center [159, 140] width 307 height 105
drag, startPoint x: 255, startPoint y: 111, endPoint x: 21, endPoint y: 101, distance: 234.2
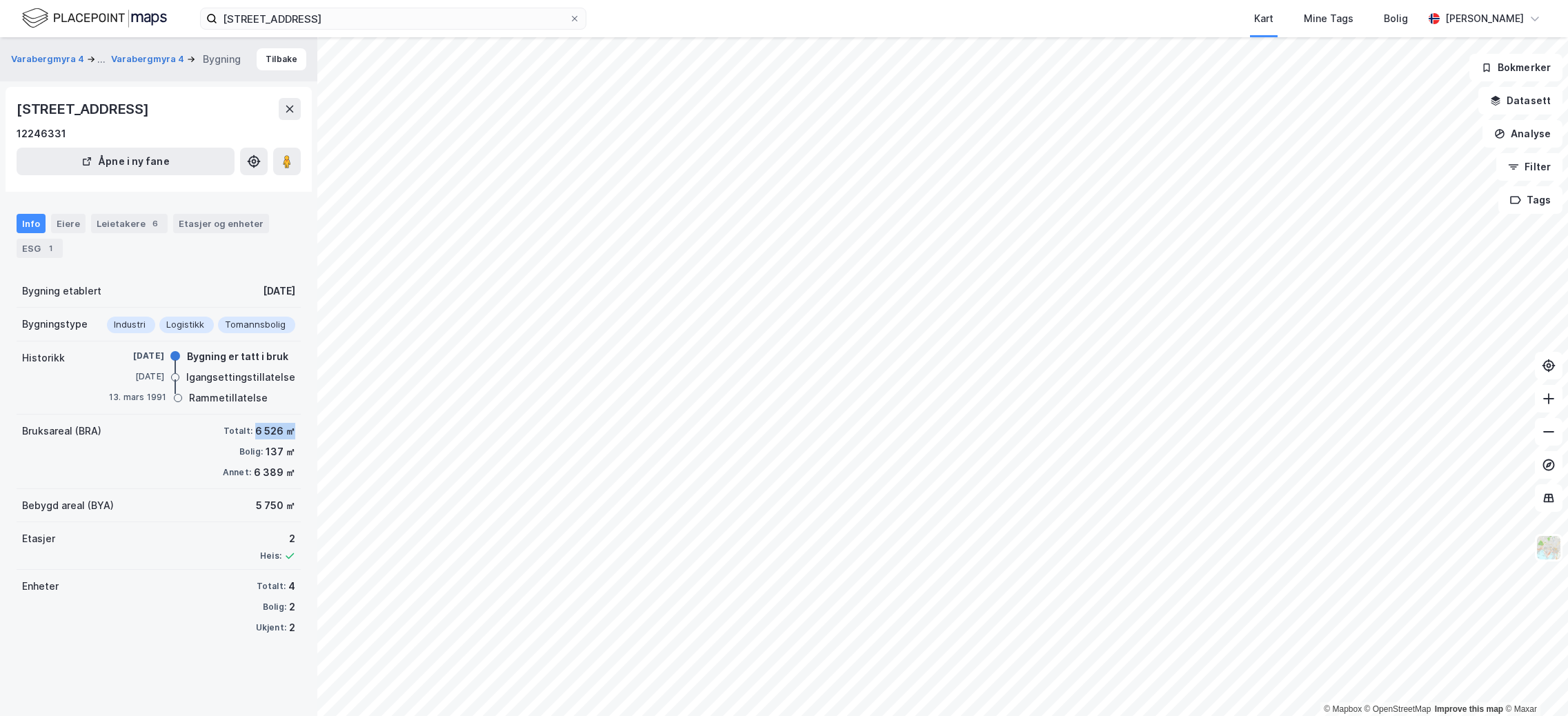
click at [21, 101] on div "[STREET_ADDRESS]" at bounding box center [158, 109] width 284 height 22
copy div "[STREET_ADDRESS]"
click at [52, 254] on div "1" at bounding box center [50, 248] width 14 height 14
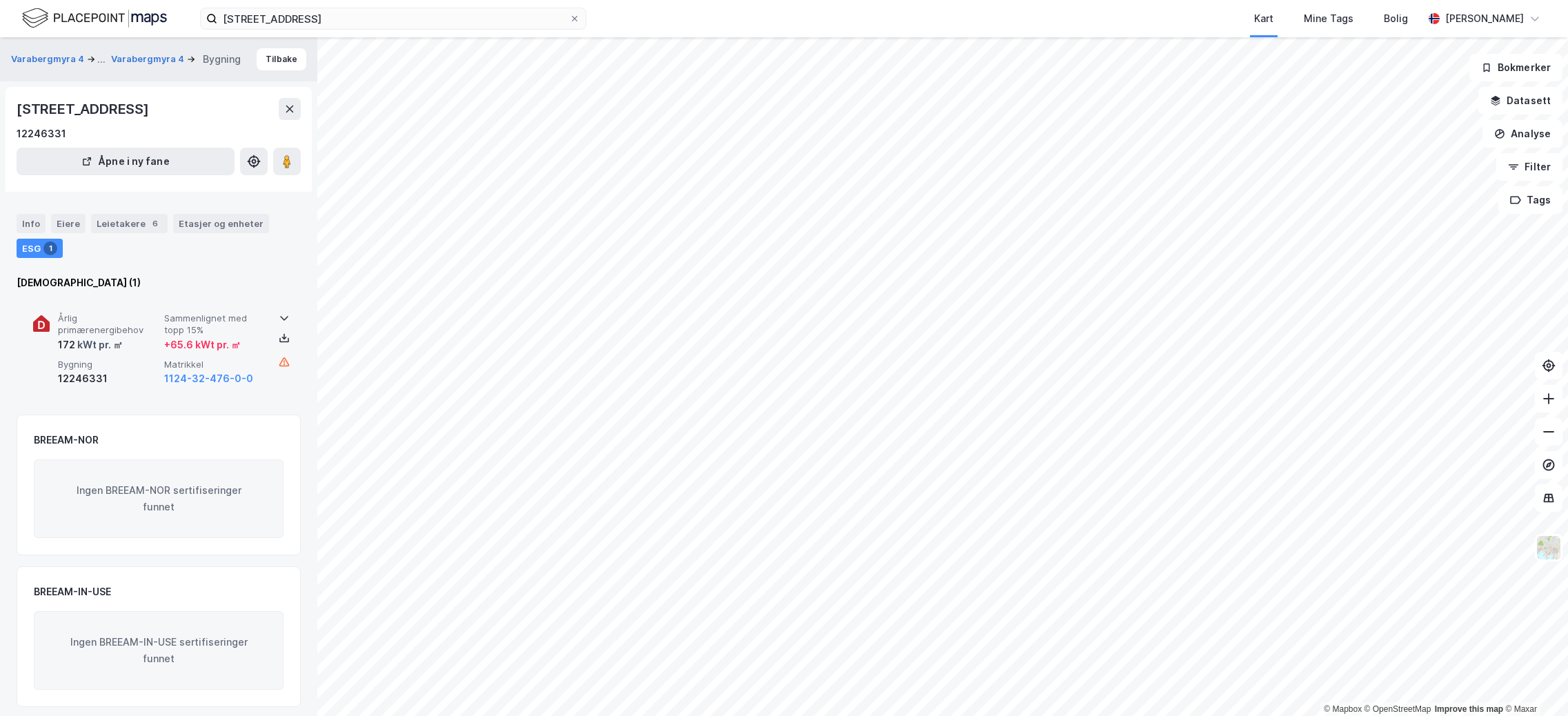
click at [166, 353] on div "Årlig primærenergibehov 172 kWt pr. ㎡ Sammenlignet med [PERSON_NAME] 15% + 65.6…" at bounding box center [162, 350] width 207 height 75
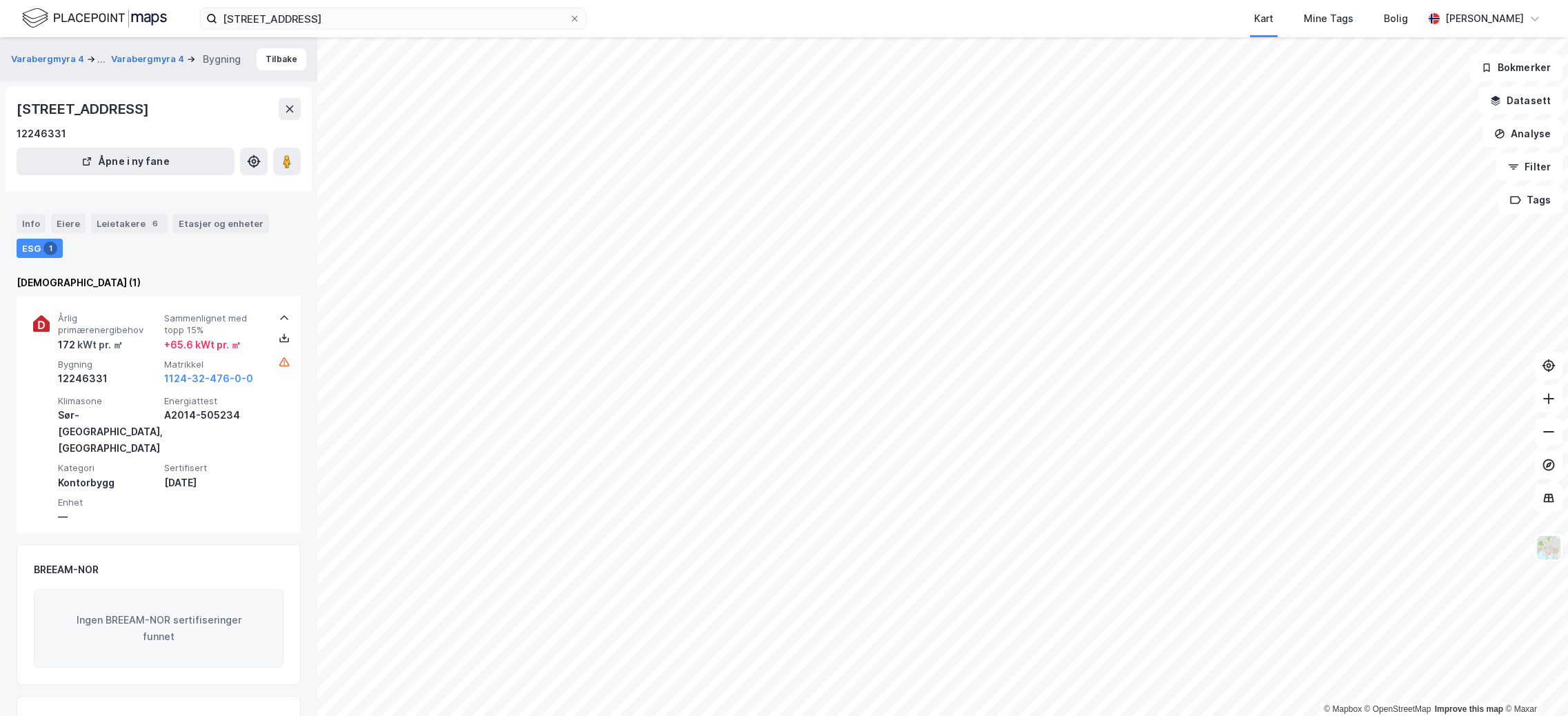
click at [0, 715] on html "[STREET_ADDRESS] Mine Tags [PERSON_NAME] [PERSON_NAME] © Mapbox © OpenStreetMap…" at bounding box center [784, 358] width 1568 height 716
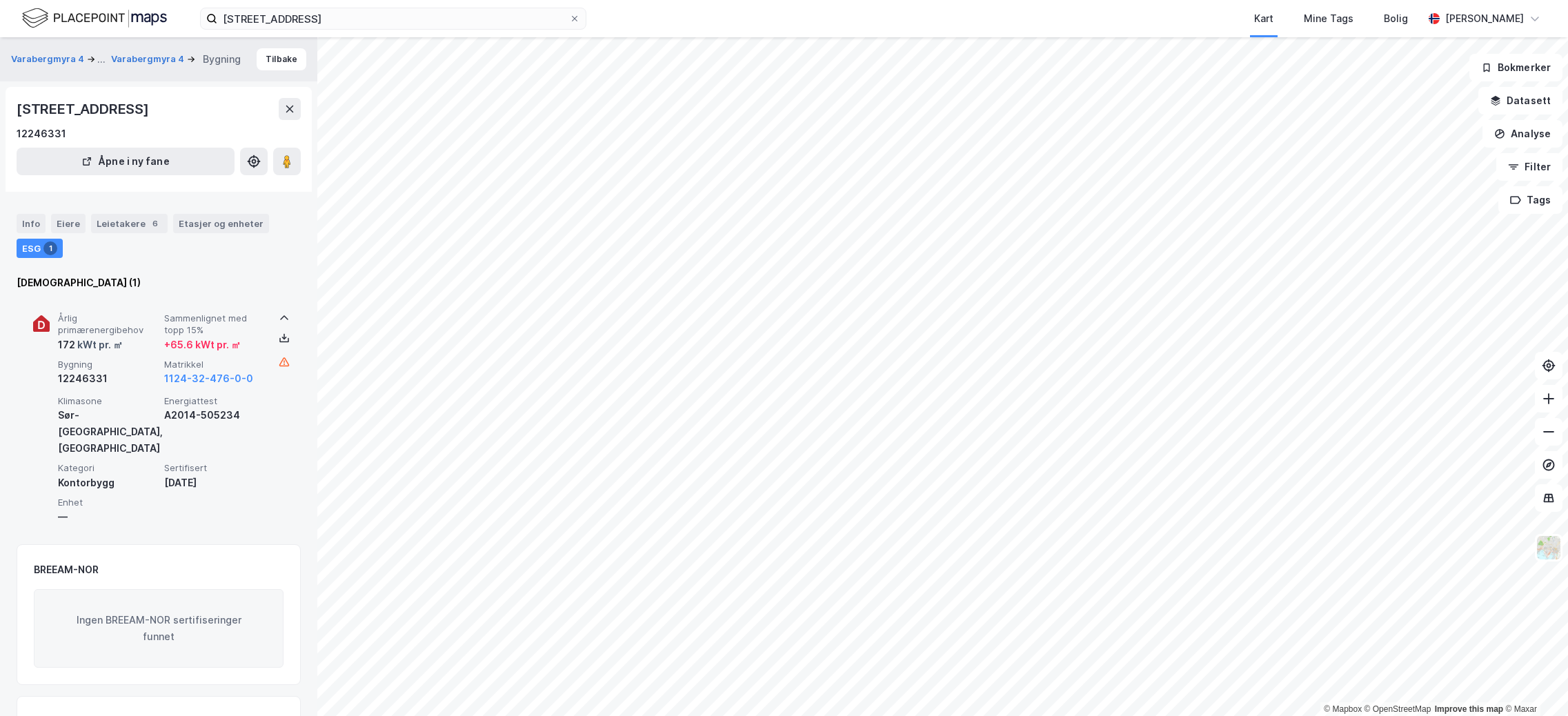
click at [221, 474] on div "[DATE]" at bounding box center [215, 482] width 101 height 17
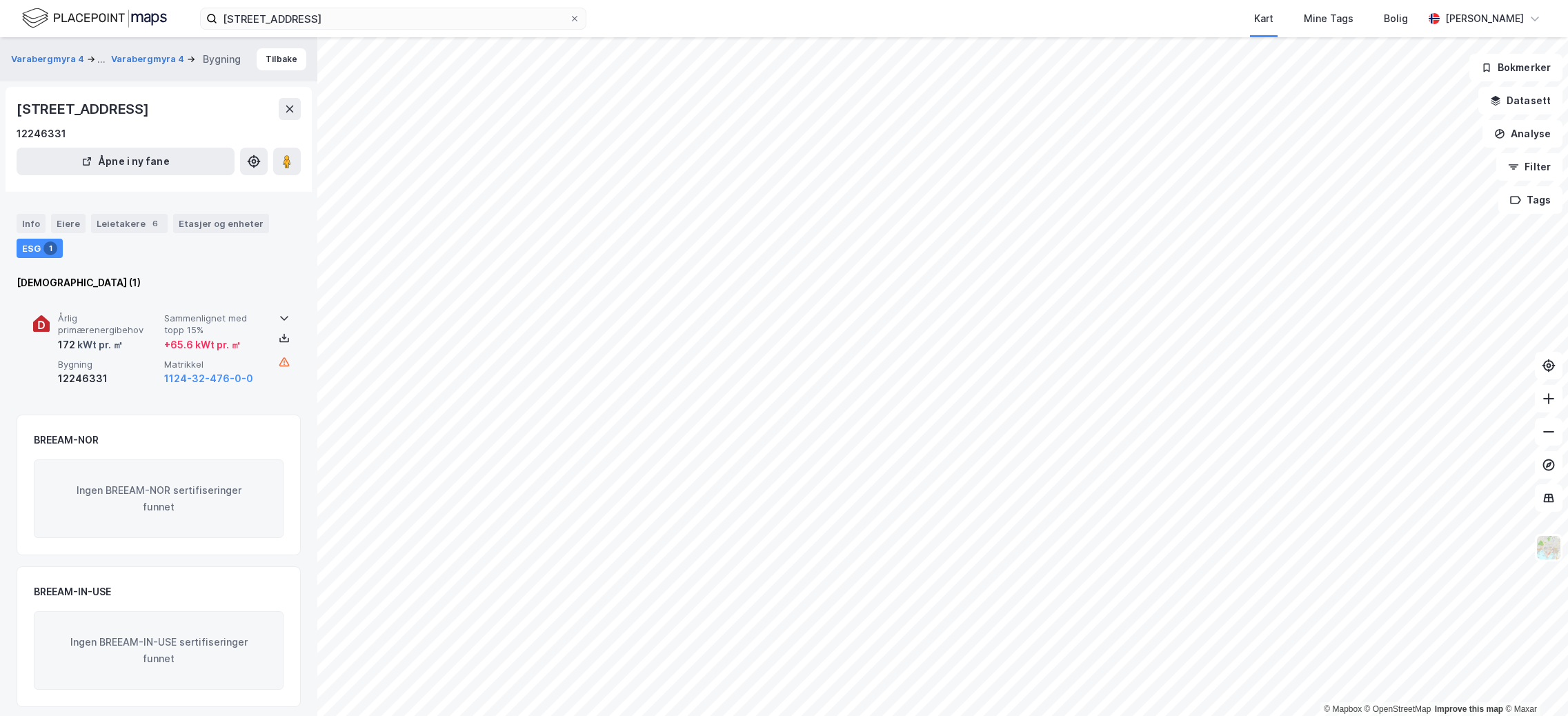
click at [205, 345] on div "+ 65.6 kWt pr. ㎡" at bounding box center [202, 345] width 76 height 17
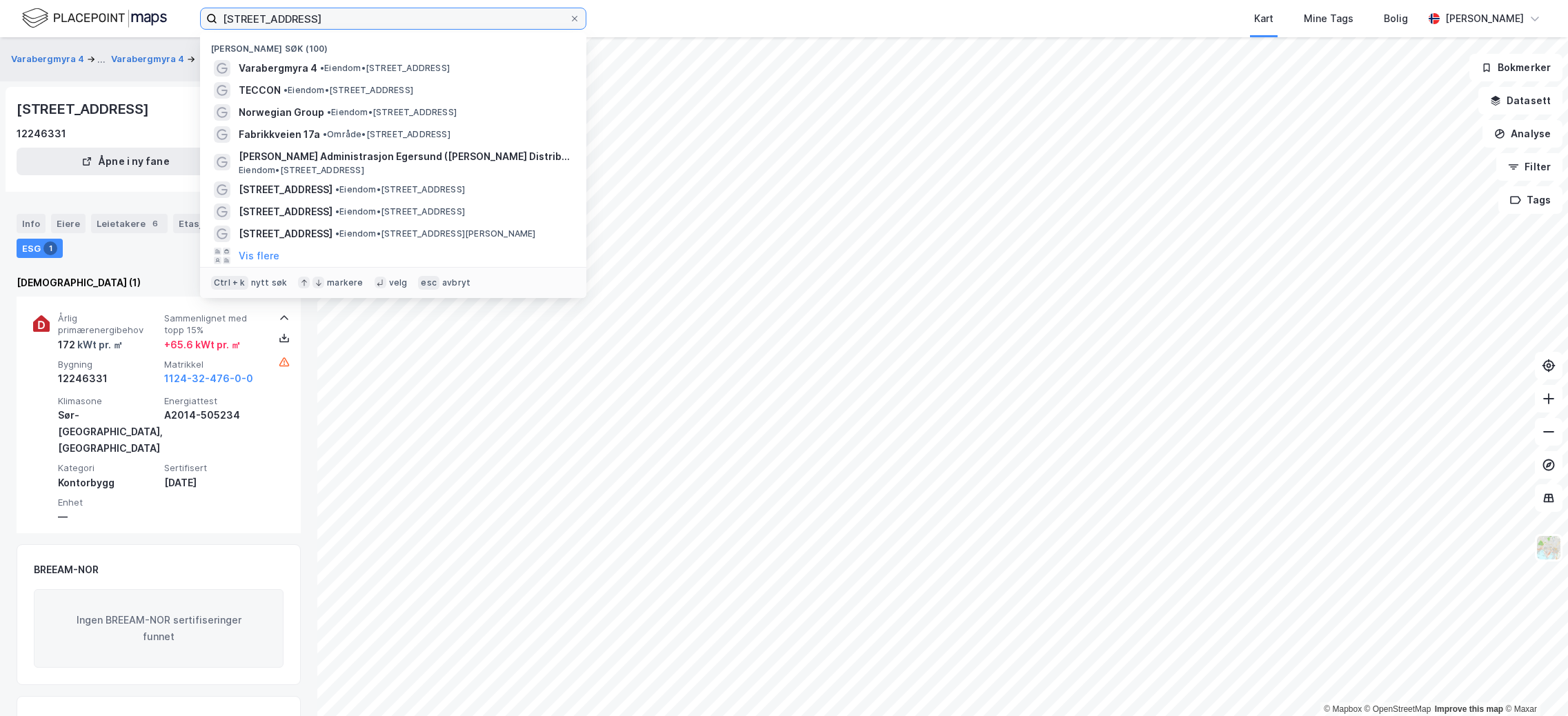
drag, startPoint x: 382, startPoint y: 18, endPoint x: 172, endPoint y: 20, distance: 210.0
click at [172, 20] on div "[STREET_ADDRESS] • Eiendom • [STREET_ADDRESS] • Eiendom • [STREET_ADDRESS] Norw…" at bounding box center [784, 19] width 1568 height 37
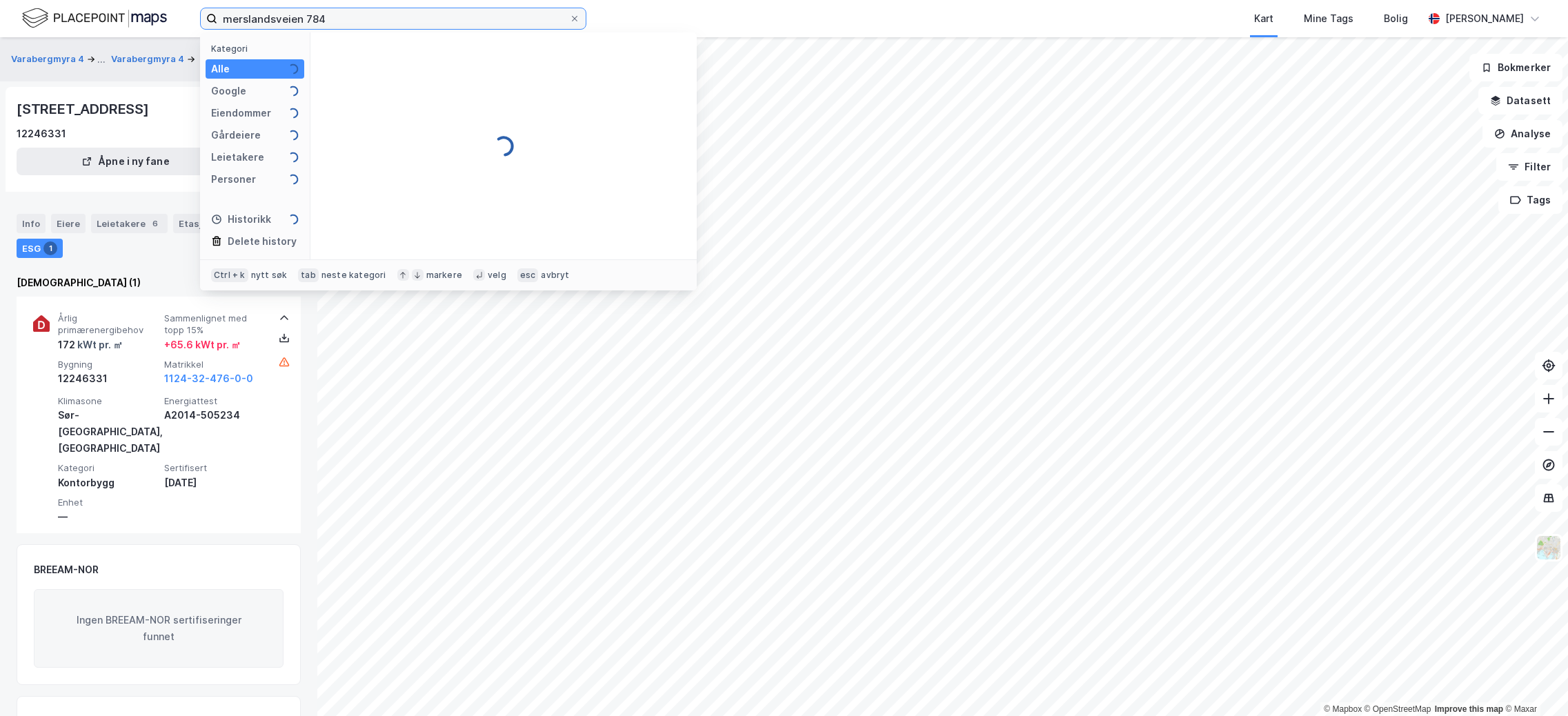
type input "merslandsveien 784"
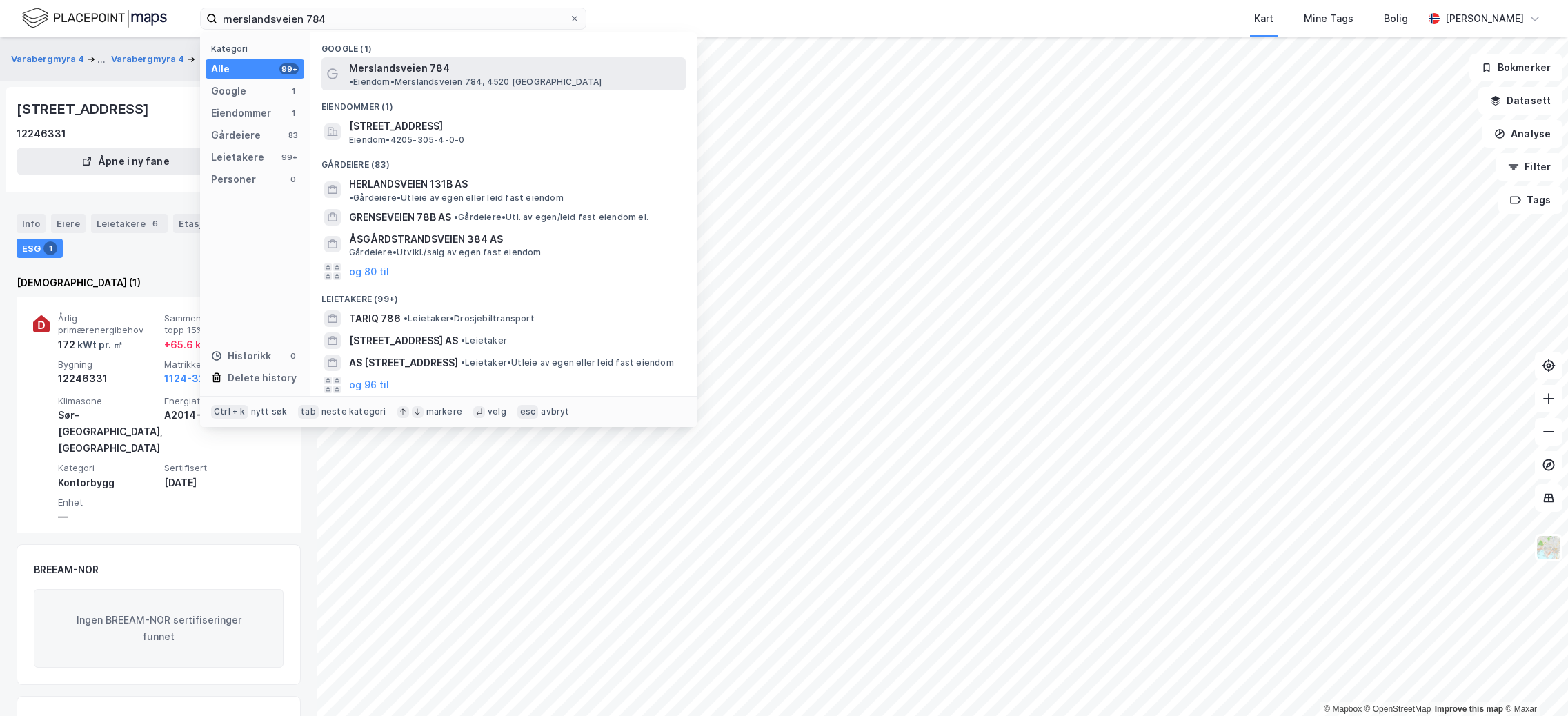
click at [441, 62] on span "Merslandsveien 784" at bounding box center [400, 68] width 101 height 17
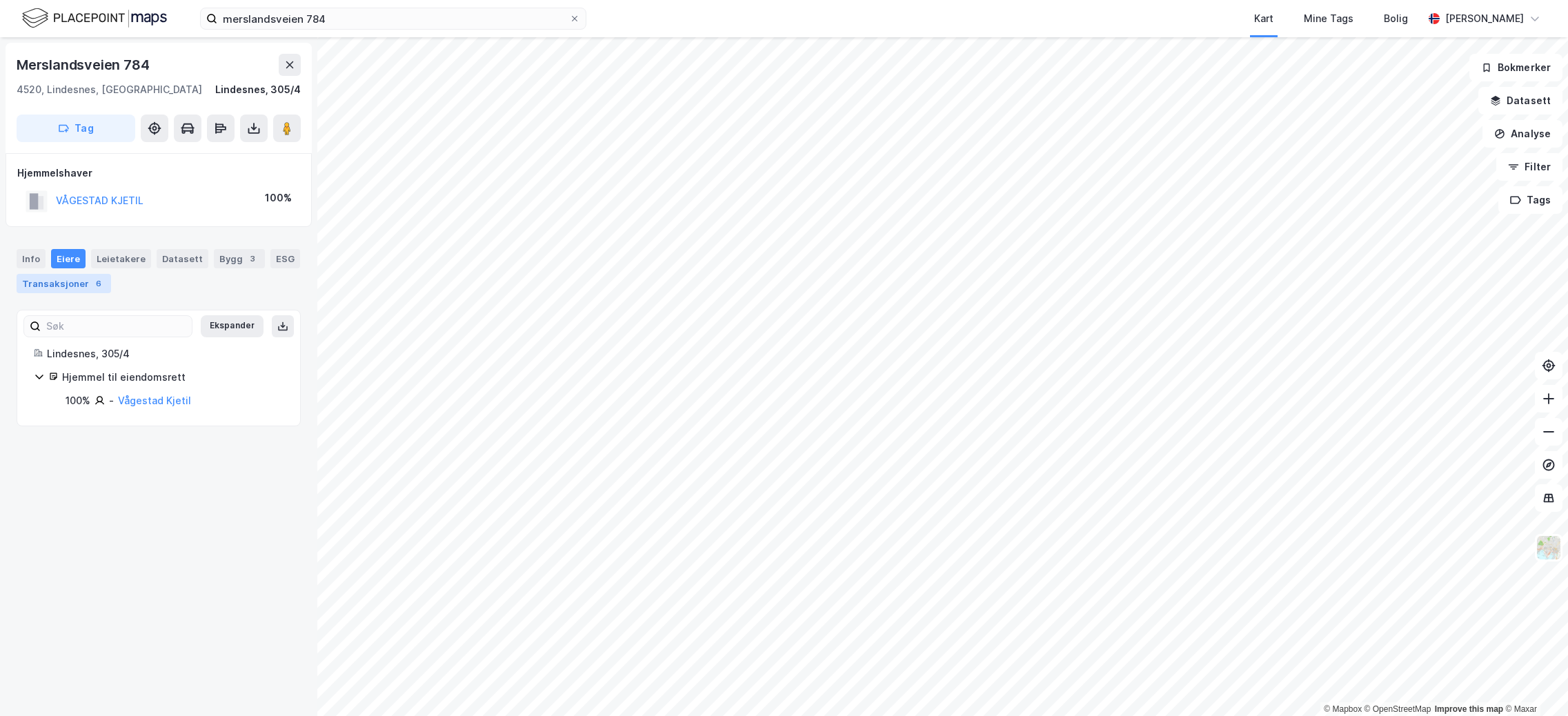
click at [71, 286] on div "Transaksjoner 6" at bounding box center [63, 283] width 94 height 19
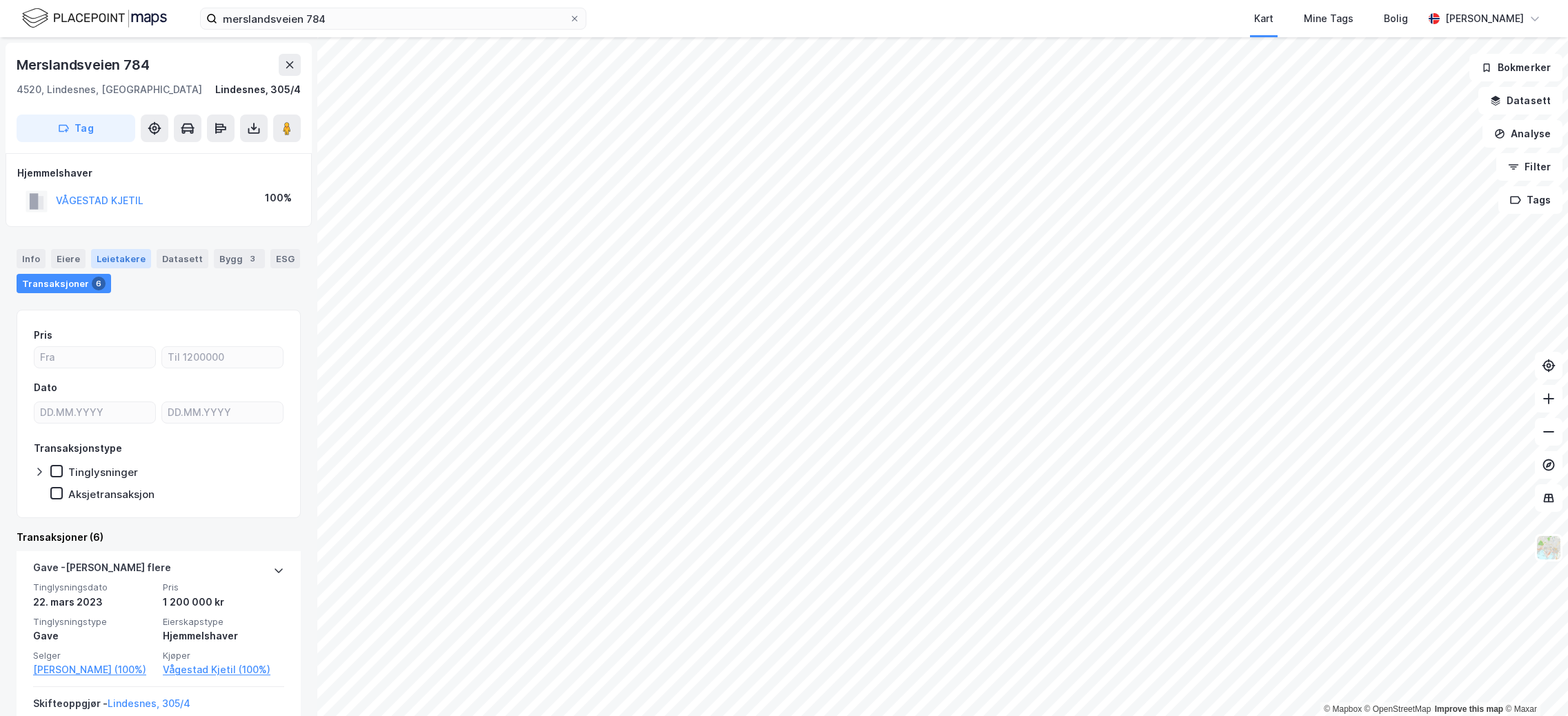
click at [123, 258] on div "Leietakere" at bounding box center [121, 258] width 60 height 19
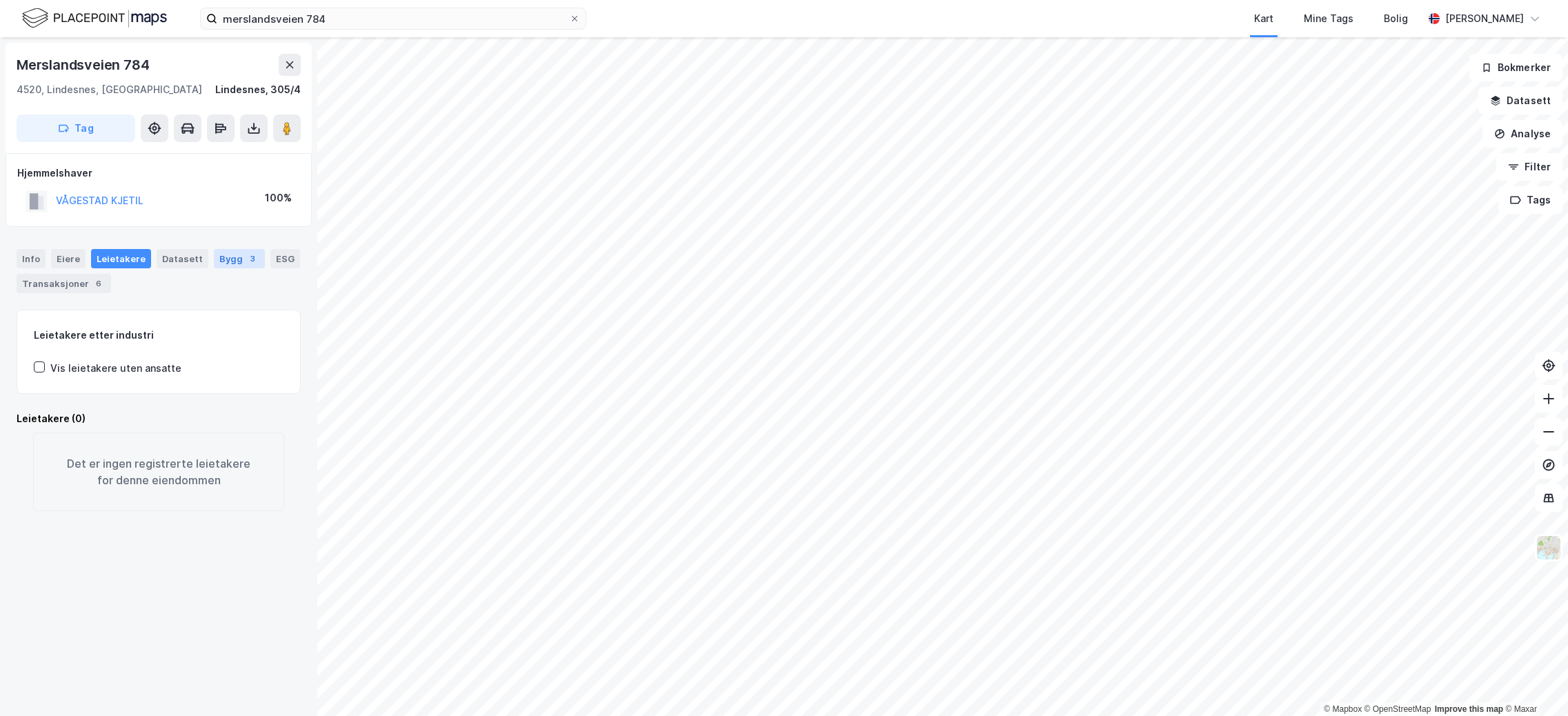
click at [214, 261] on div "Bygg 3" at bounding box center [239, 258] width 51 height 19
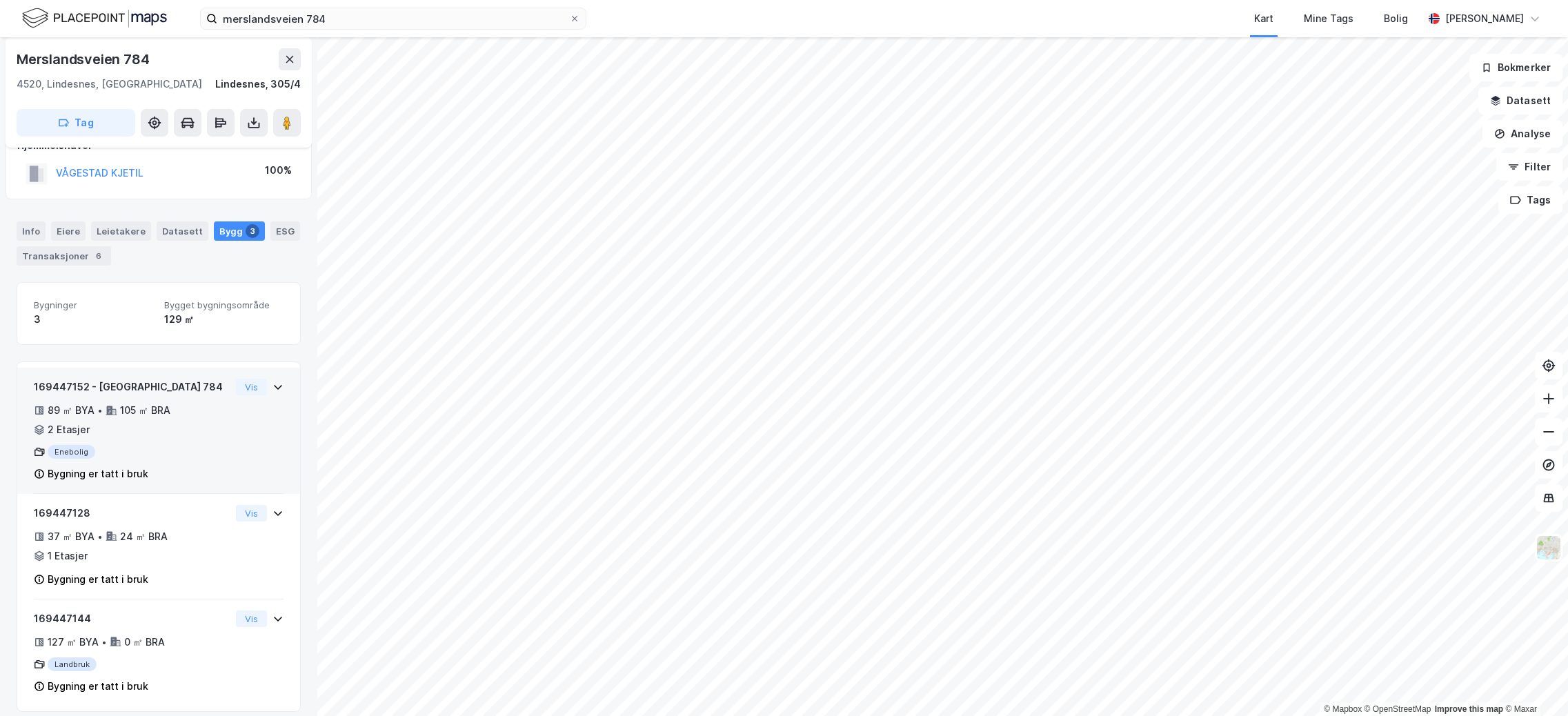
scroll to position [40, 0]
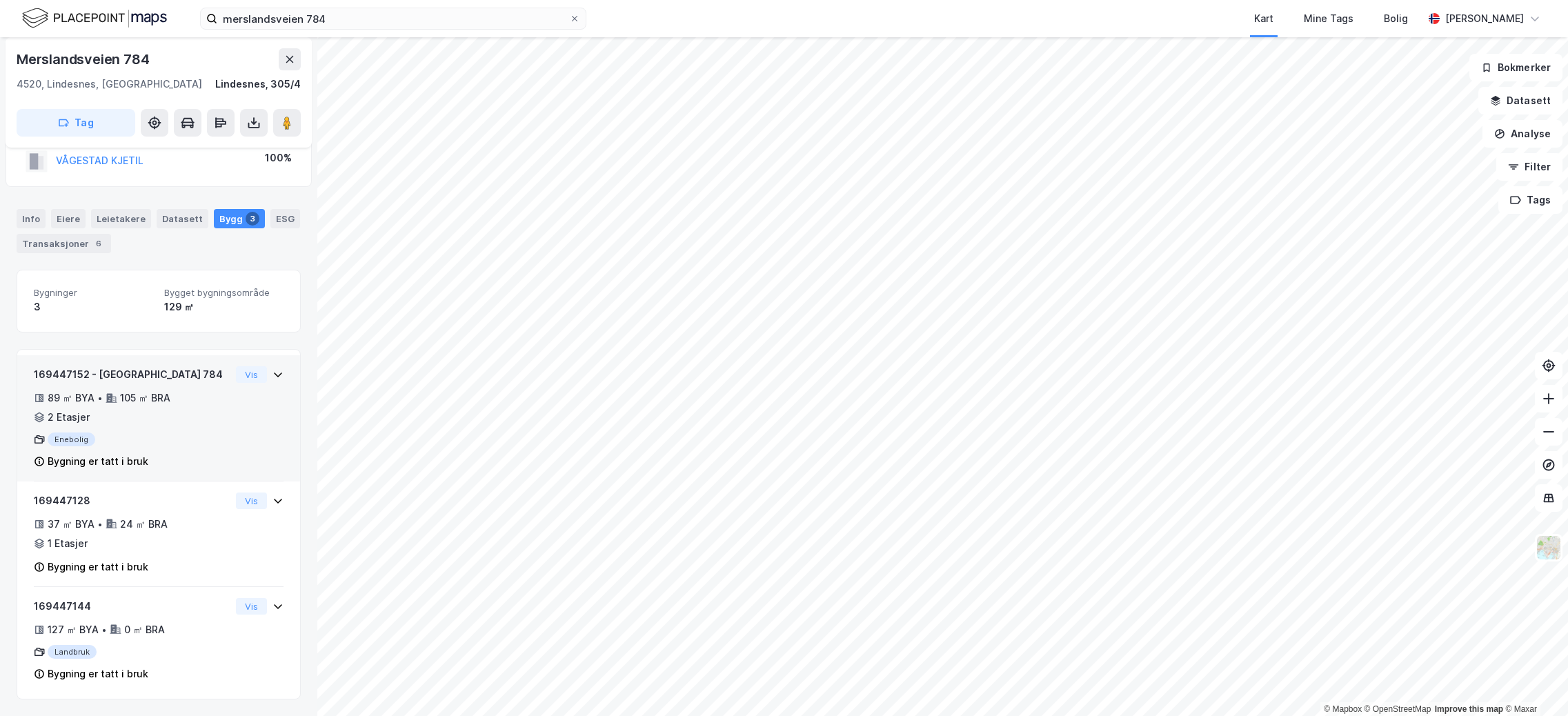
click at [145, 451] on div "169447152 - [GEOGRAPHIC_DATA] 784 89 ㎡ BYA • 105 ㎡ BRA • 2 Etasjer Enebolig Byg…" at bounding box center [132, 418] width 197 height 104
